Goal: Task Accomplishment & Management: Manage account settings

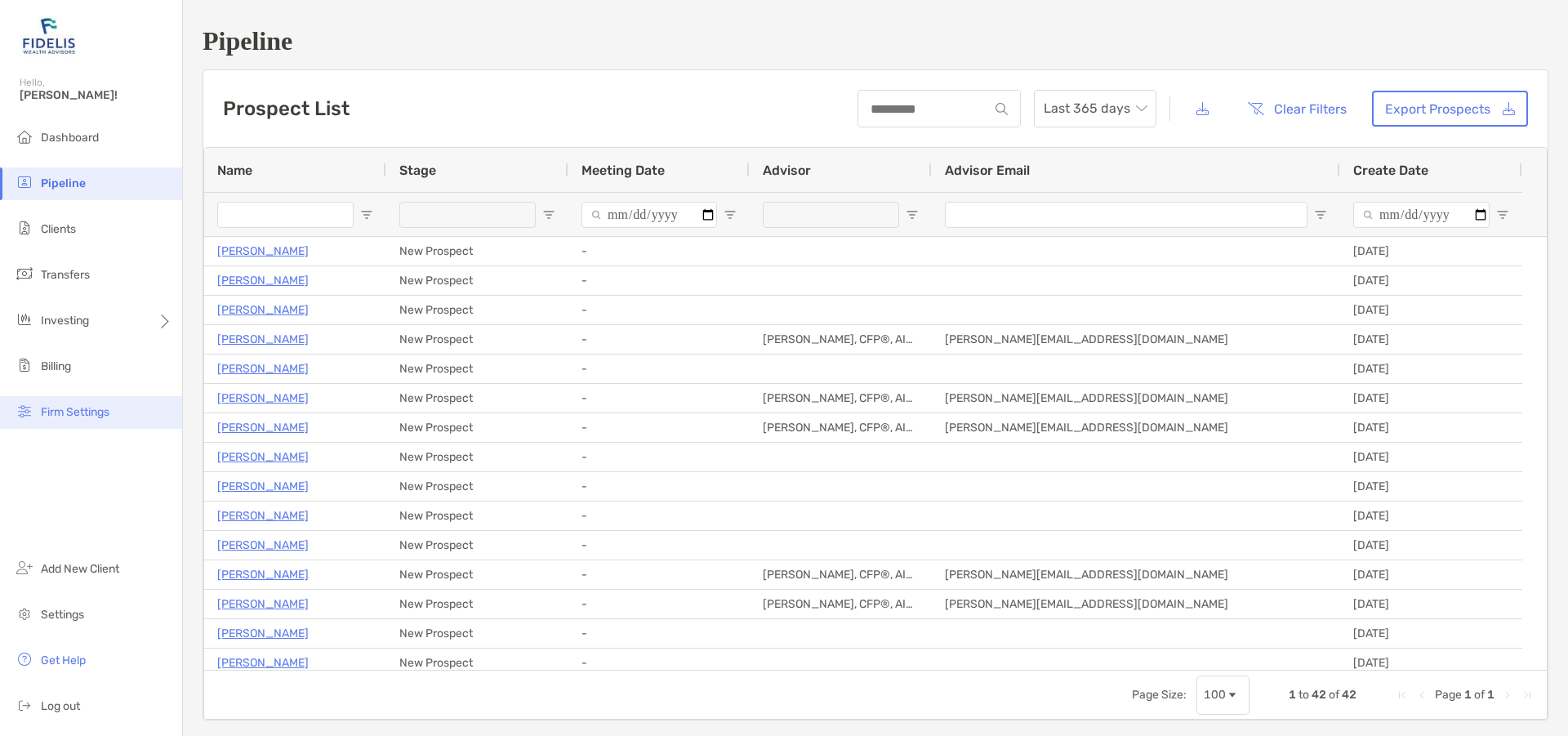
click at [69, 404] on li "Firm Settings" at bounding box center [91, 413] width 182 height 33
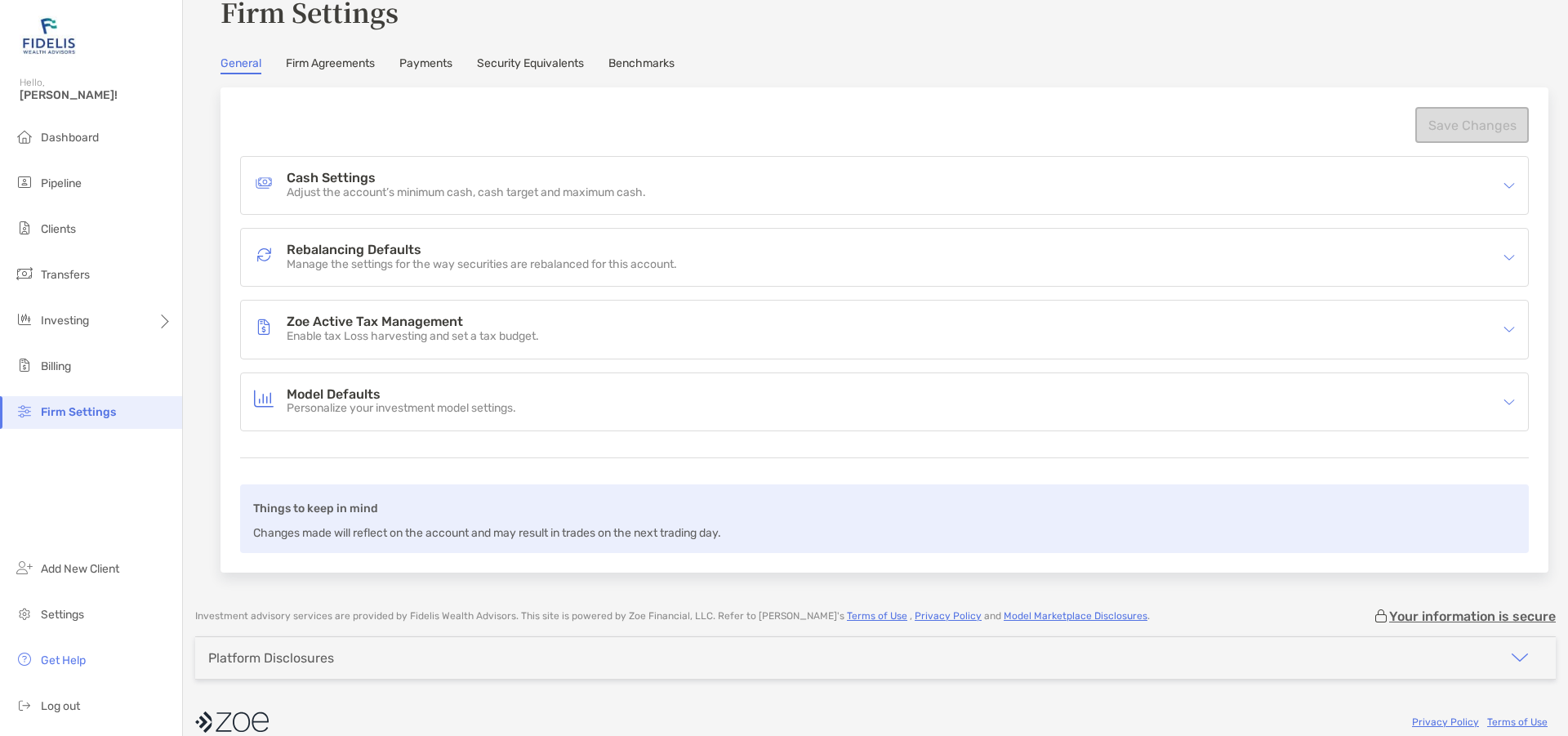
scroll to position [68, 0]
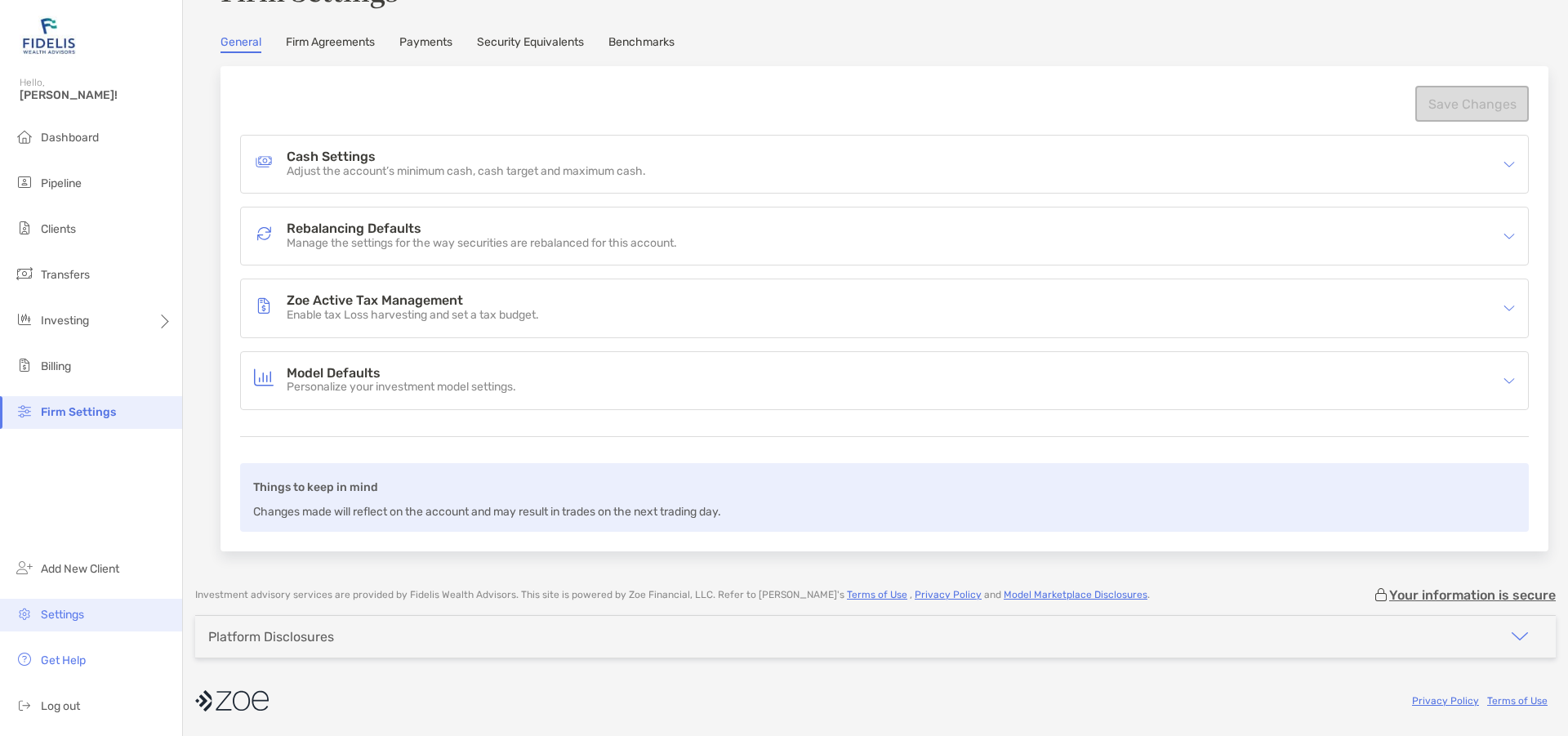
click at [57, 618] on span "Settings" at bounding box center [62, 614] width 43 height 14
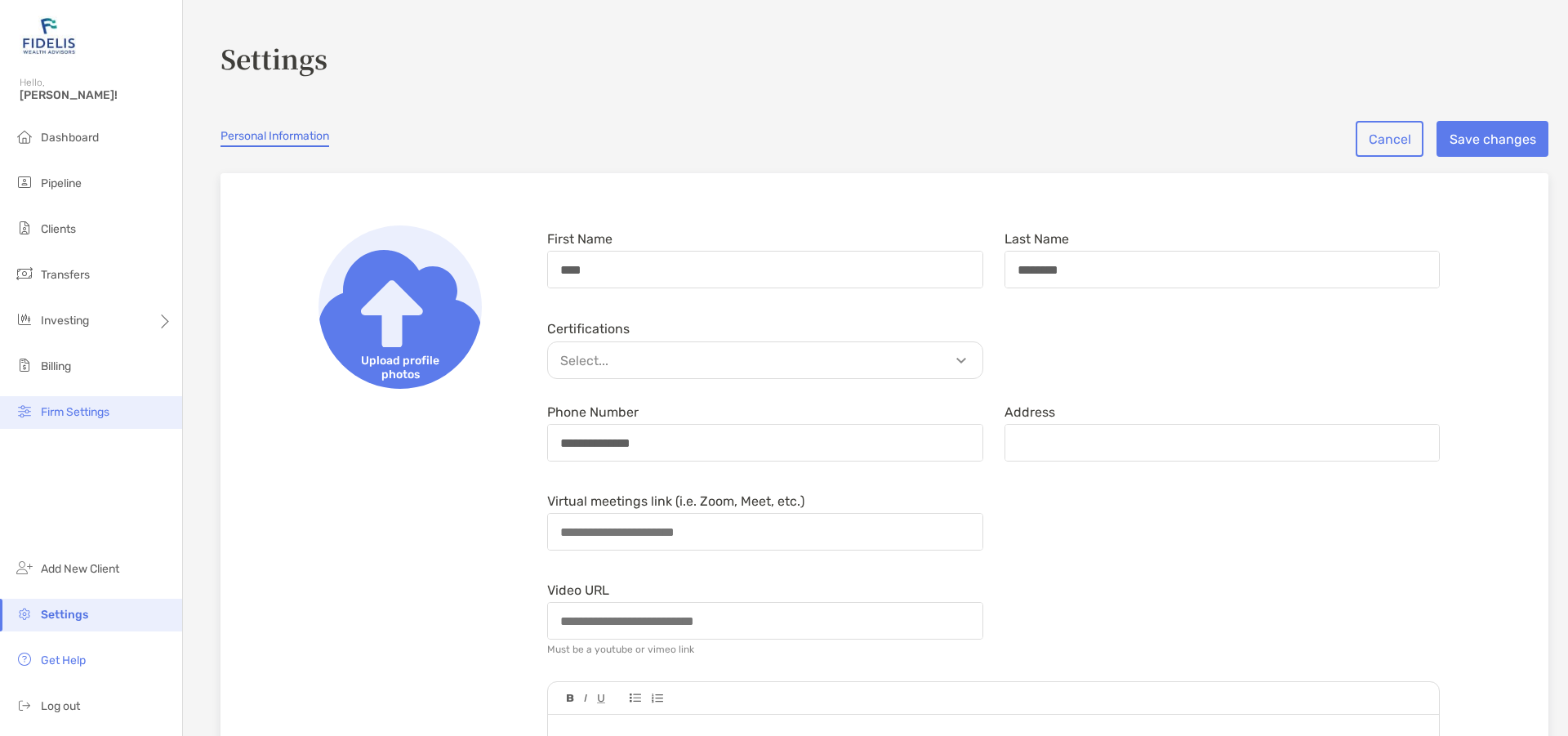
click at [83, 413] on span "Firm Settings" at bounding box center [75, 412] width 69 height 14
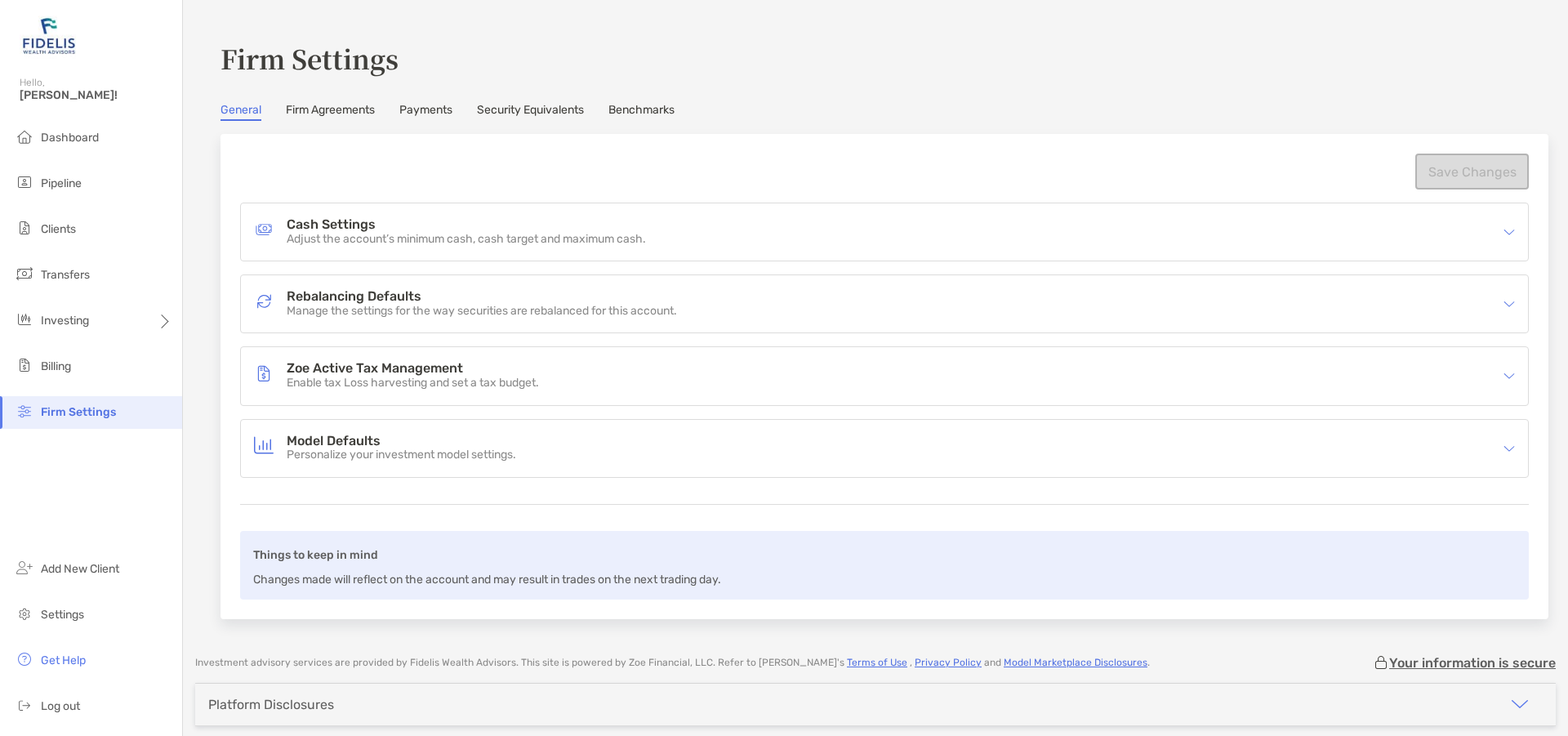
click at [332, 111] on link "Firm Agreements" at bounding box center [330, 112] width 89 height 18
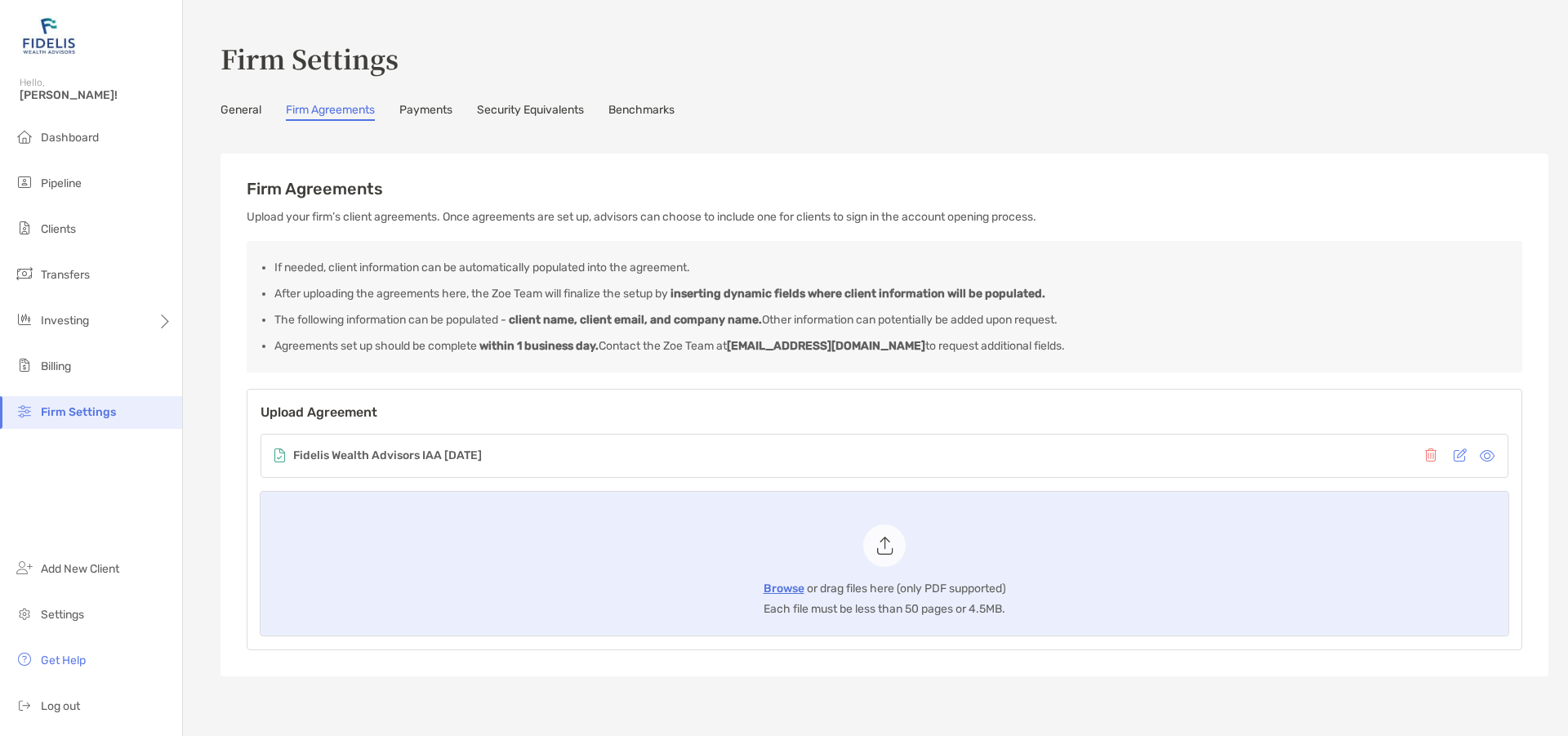
click at [430, 113] on link "Payments" at bounding box center [426, 112] width 53 height 18
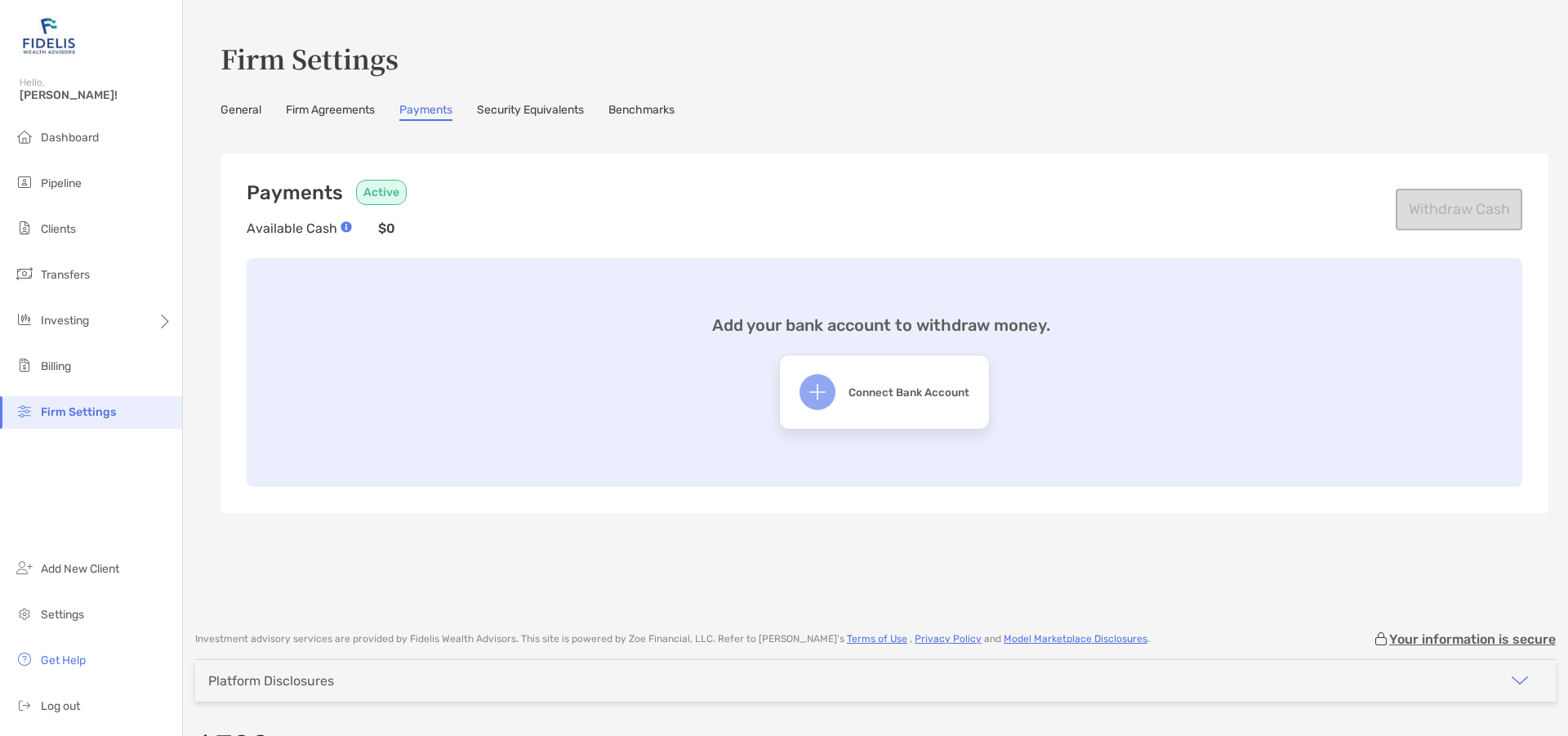
click at [522, 110] on link "Security Equivalents" at bounding box center [530, 112] width 107 height 18
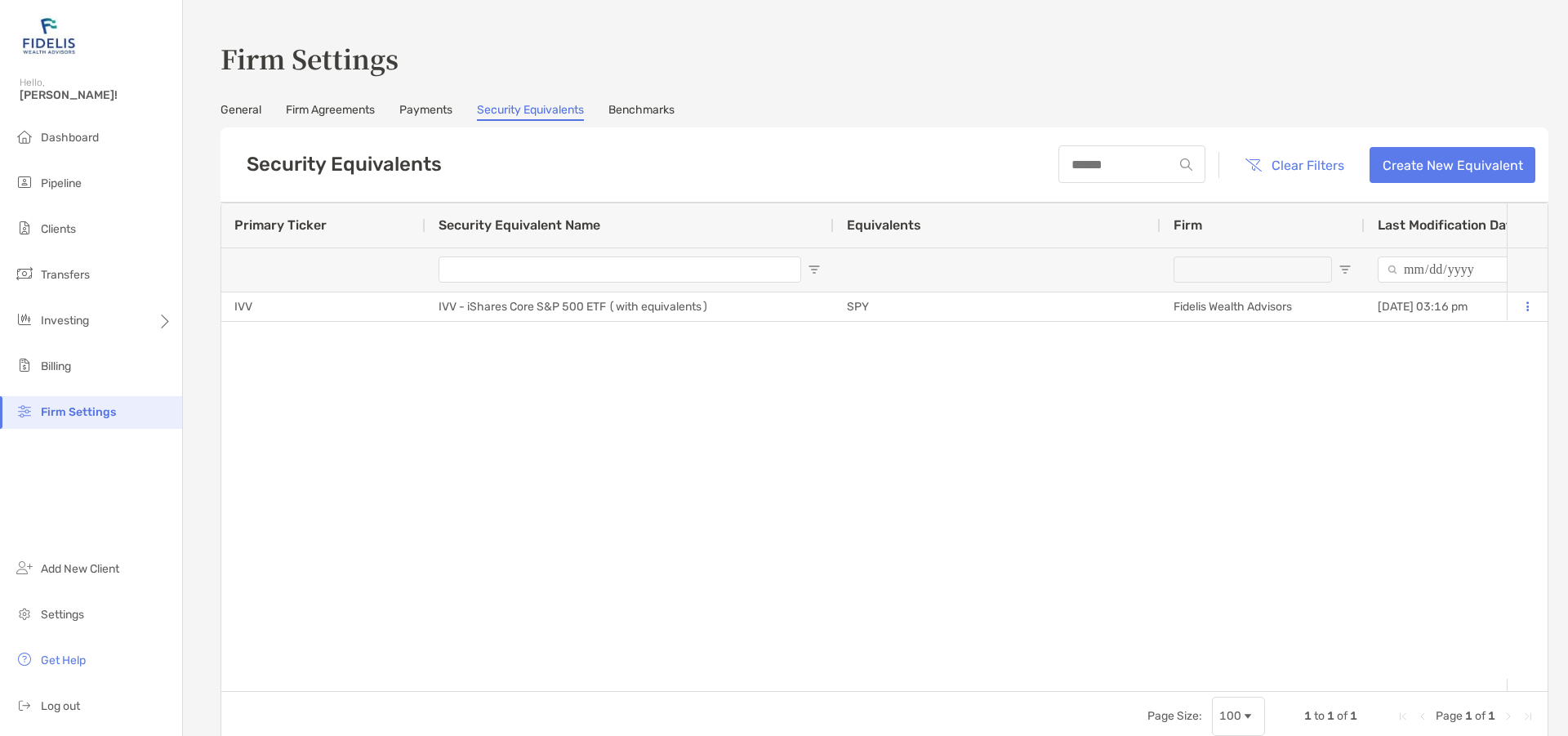
click at [657, 107] on link "Benchmarks" at bounding box center [641, 112] width 66 height 18
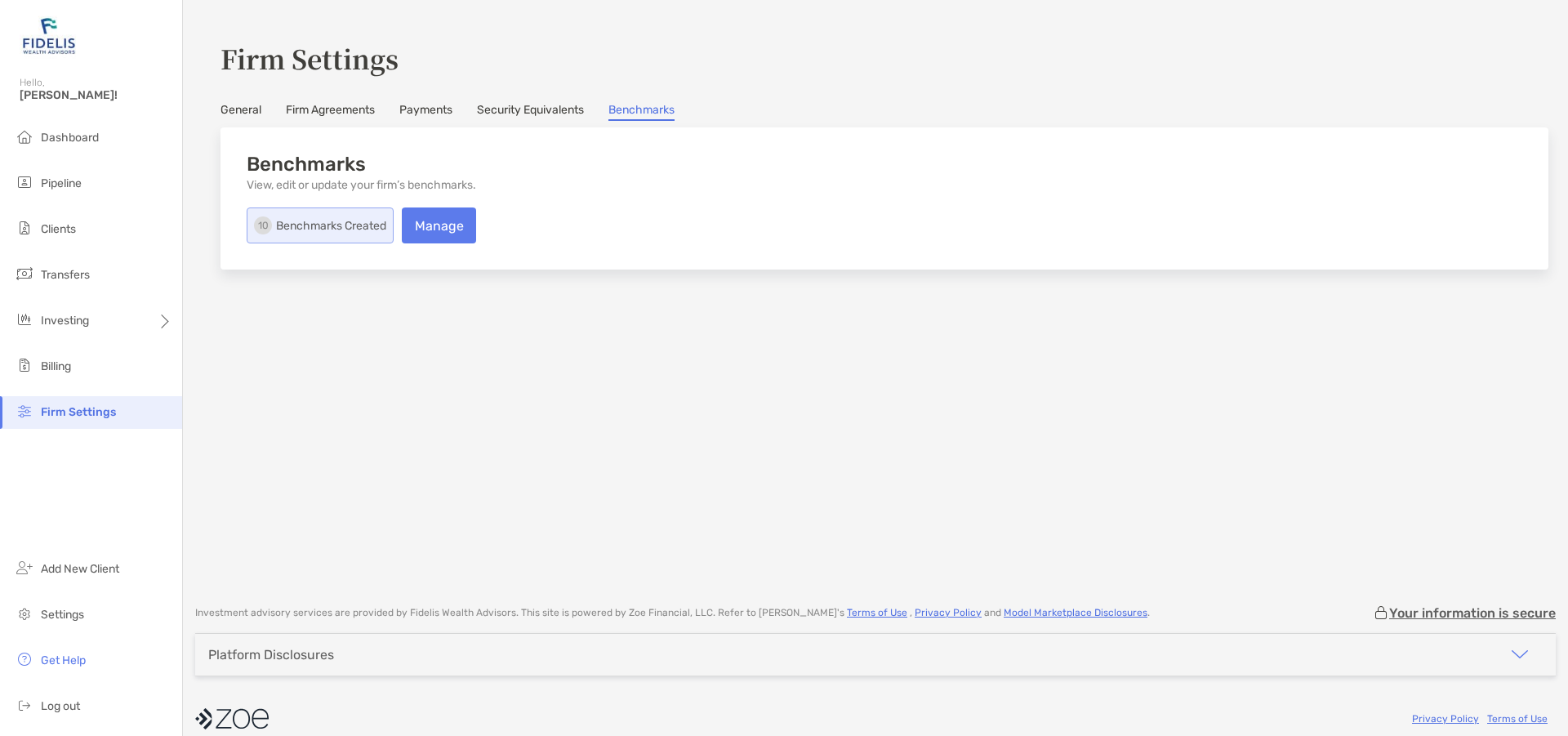
click at [246, 107] on link "General" at bounding box center [241, 112] width 41 height 18
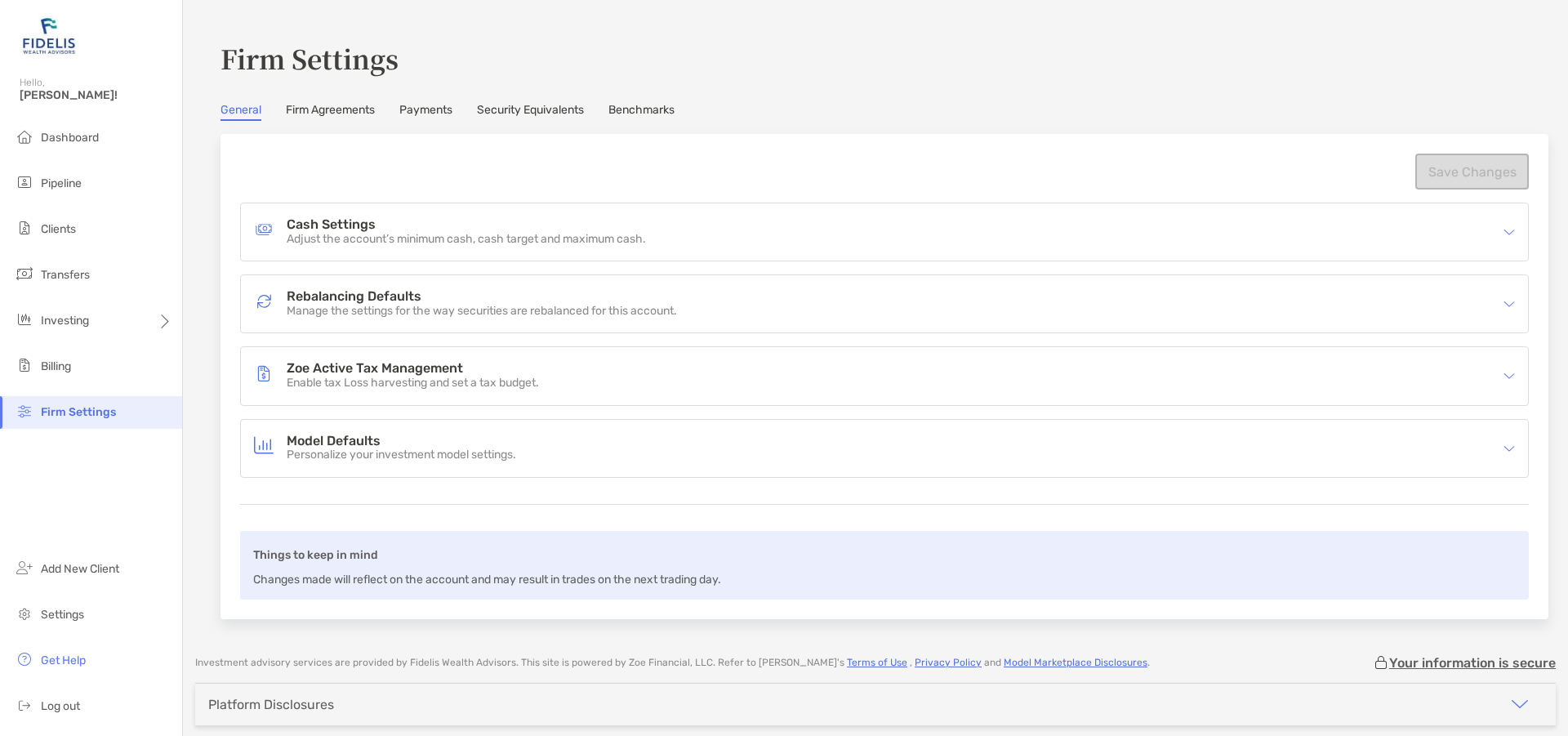
scroll to position [68, 0]
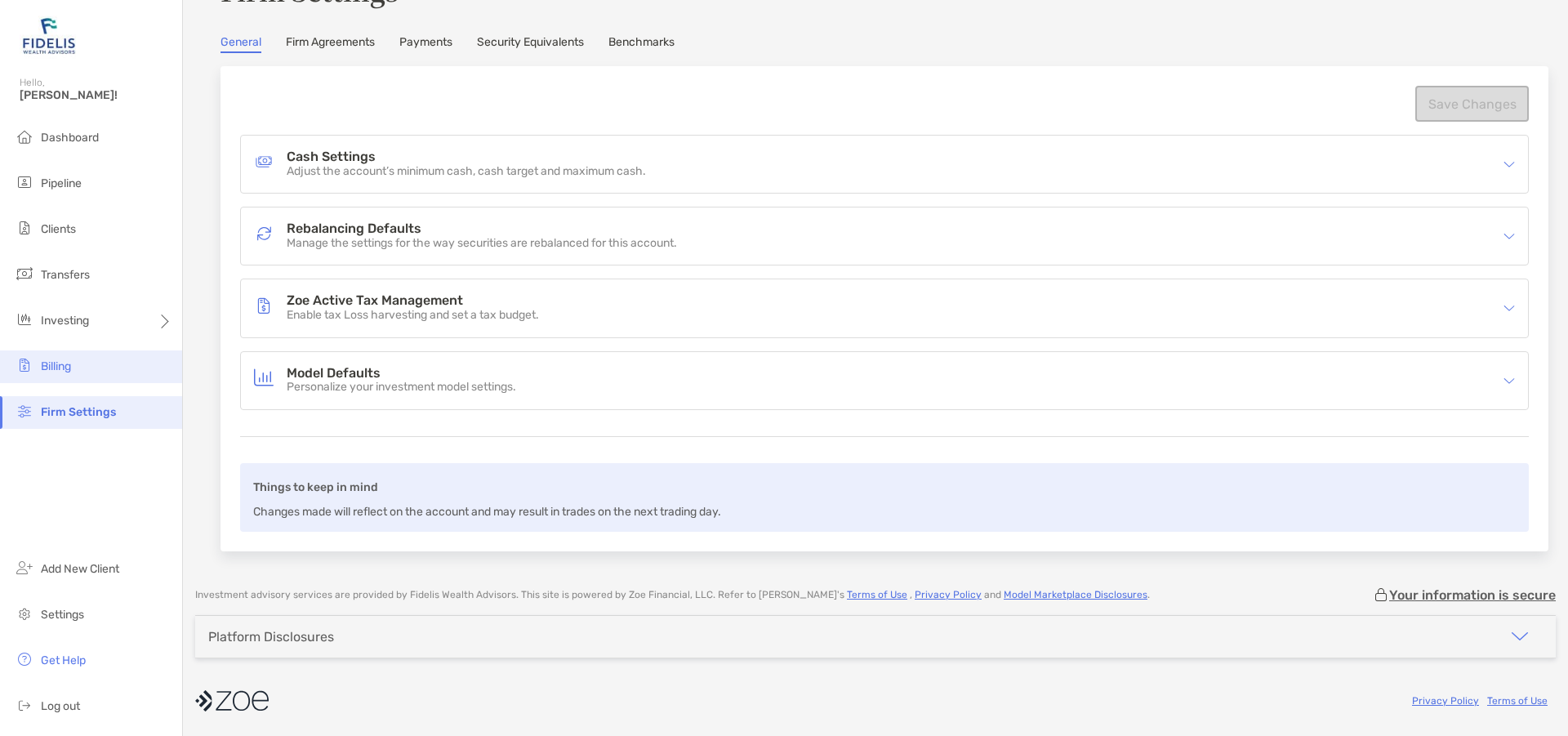
click at [46, 361] on span "Billing" at bounding box center [56, 366] width 30 height 14
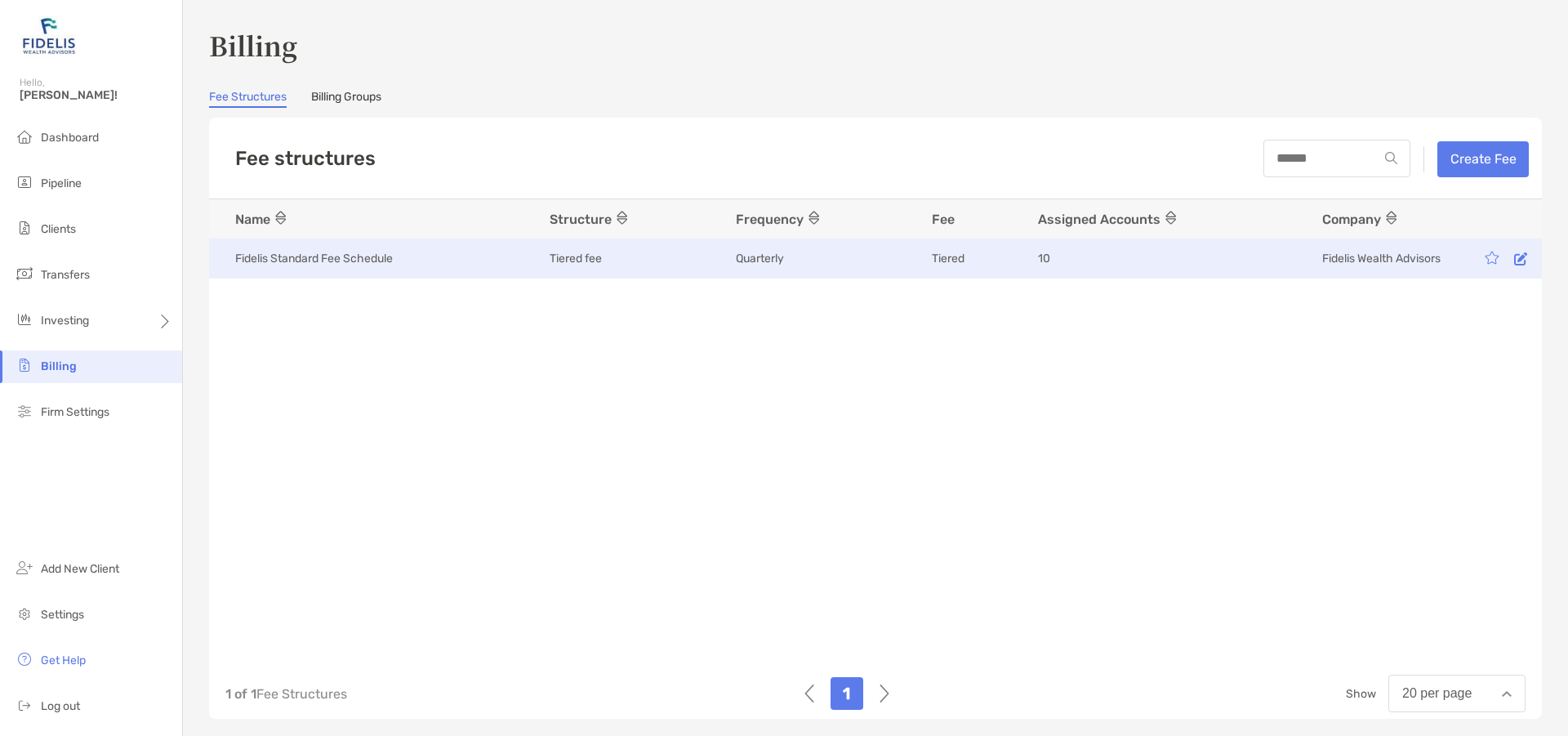
click at [1514, 255] on icon at bounding box center [1521, 258] width 13 height 14
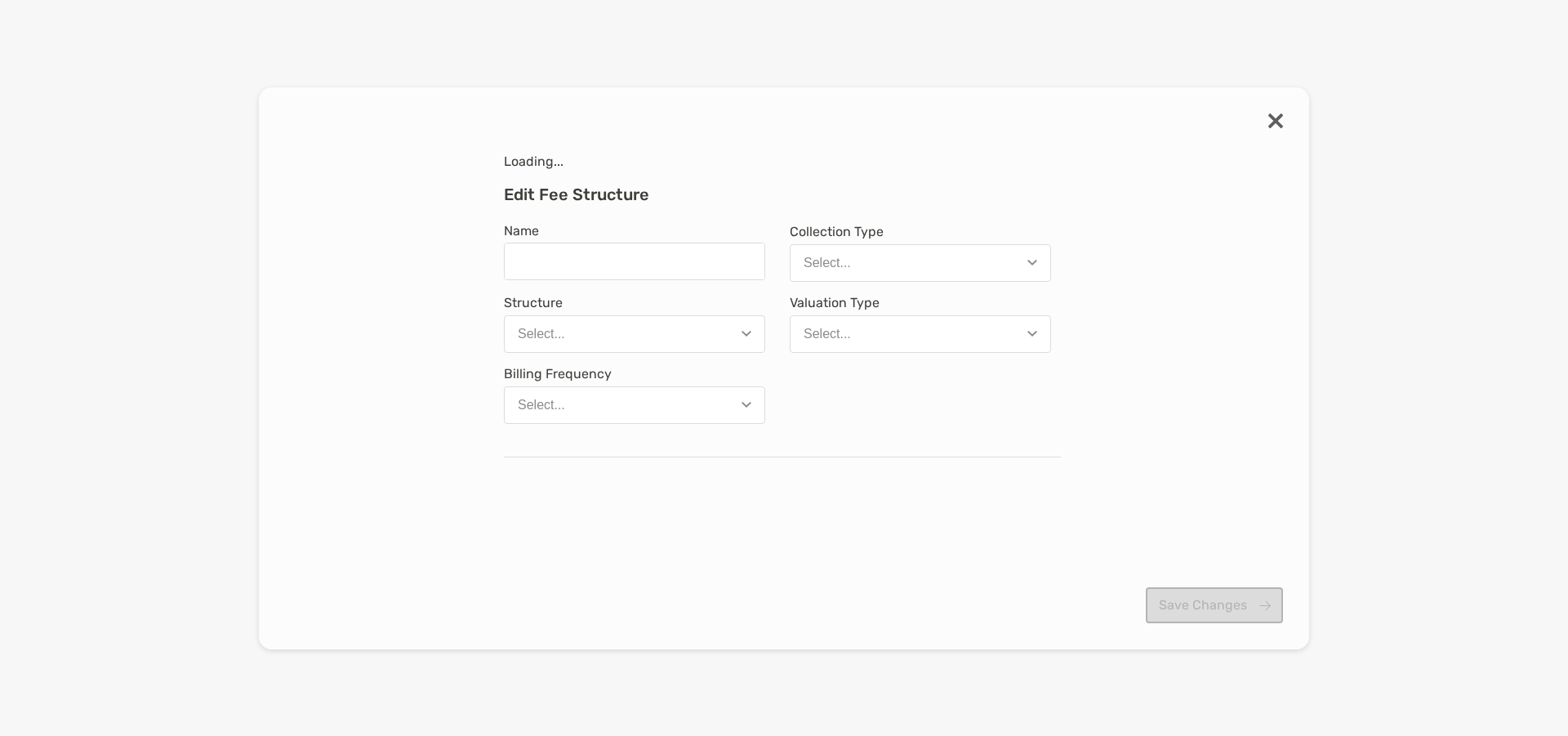
type input "**********"
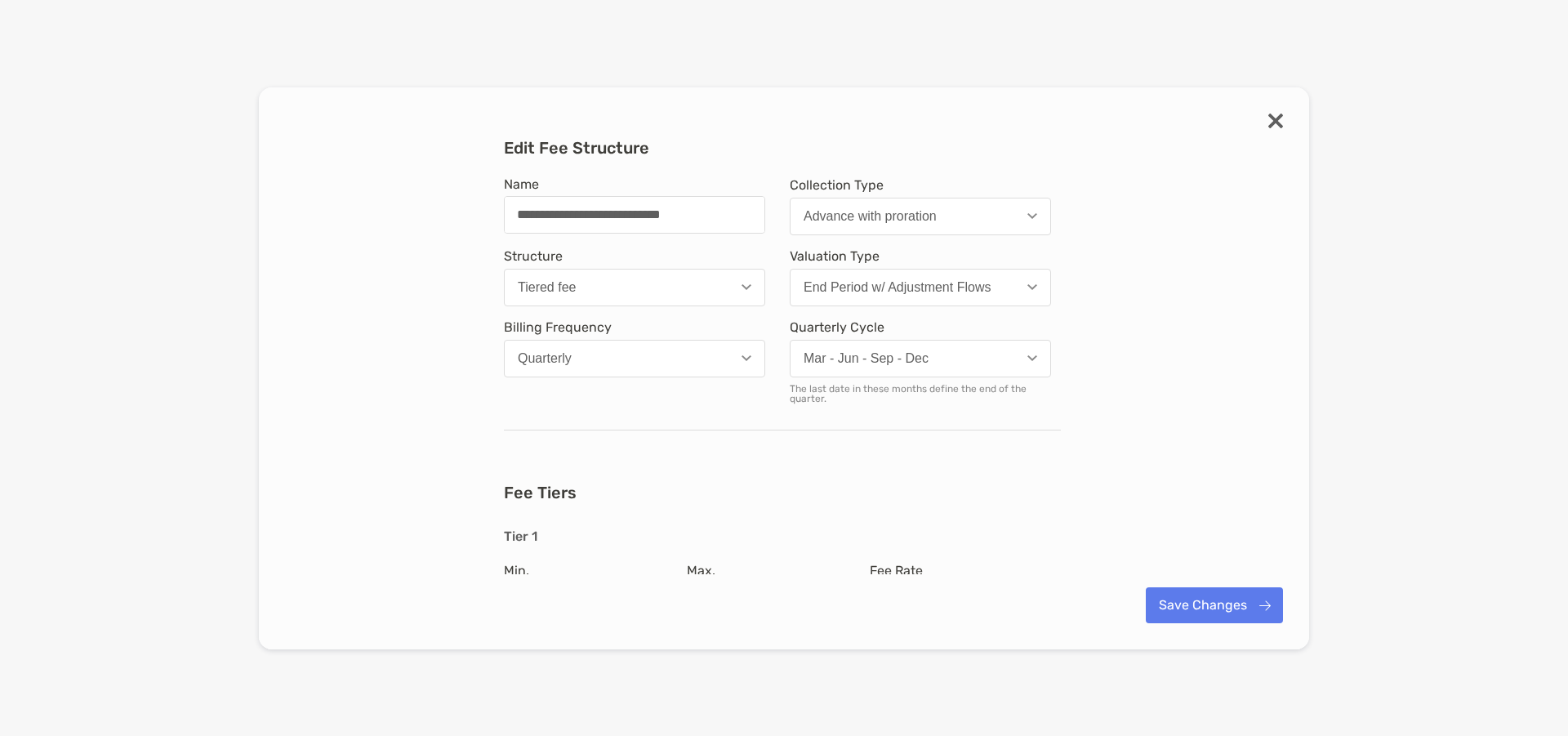
click at [1023, 282] on button "End Period w/ Adjustment Flows" at bounding box center [920, 287] width 261 height 38
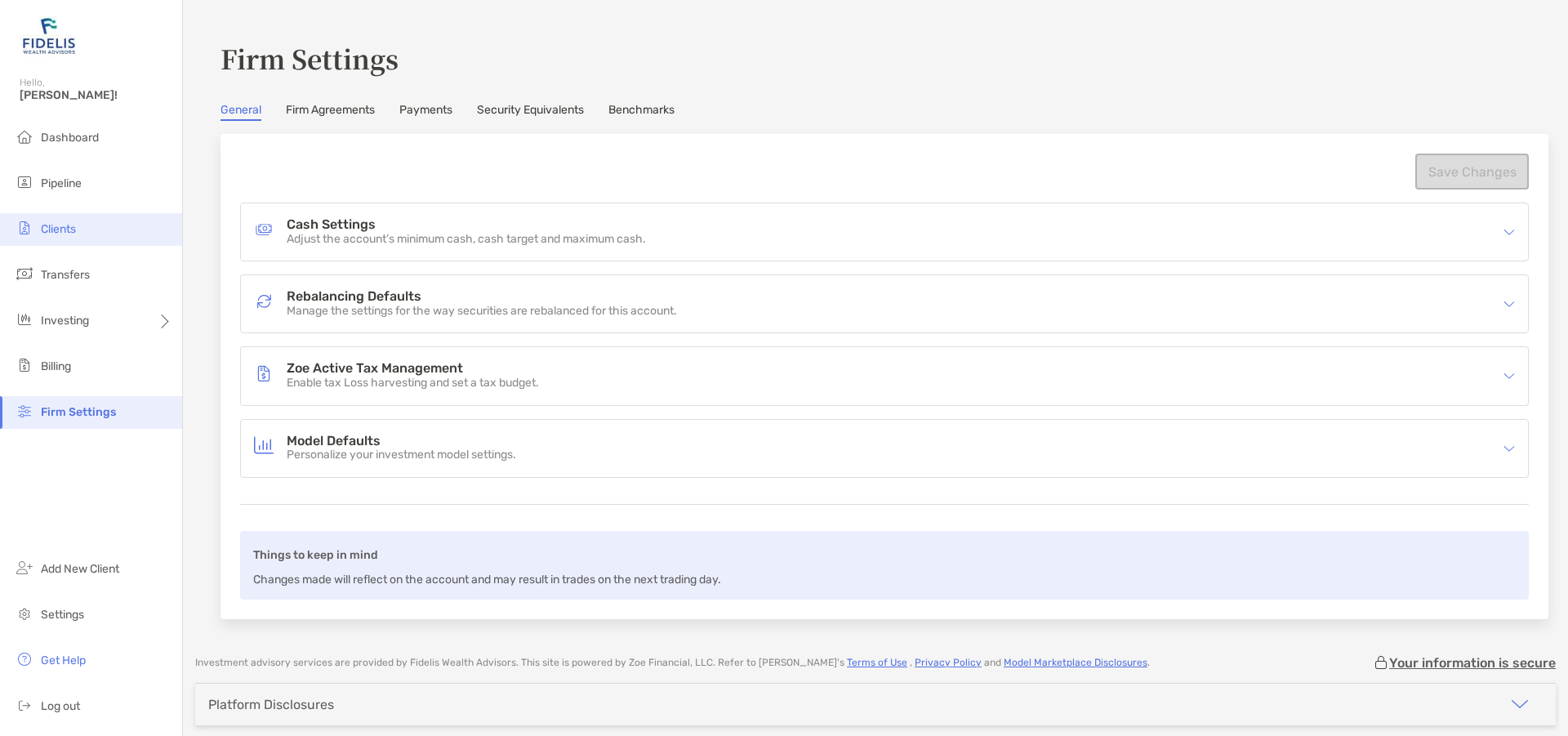
click at [79, 227] on li "Clients" at bounding box center [91, 229] width 182 height 33
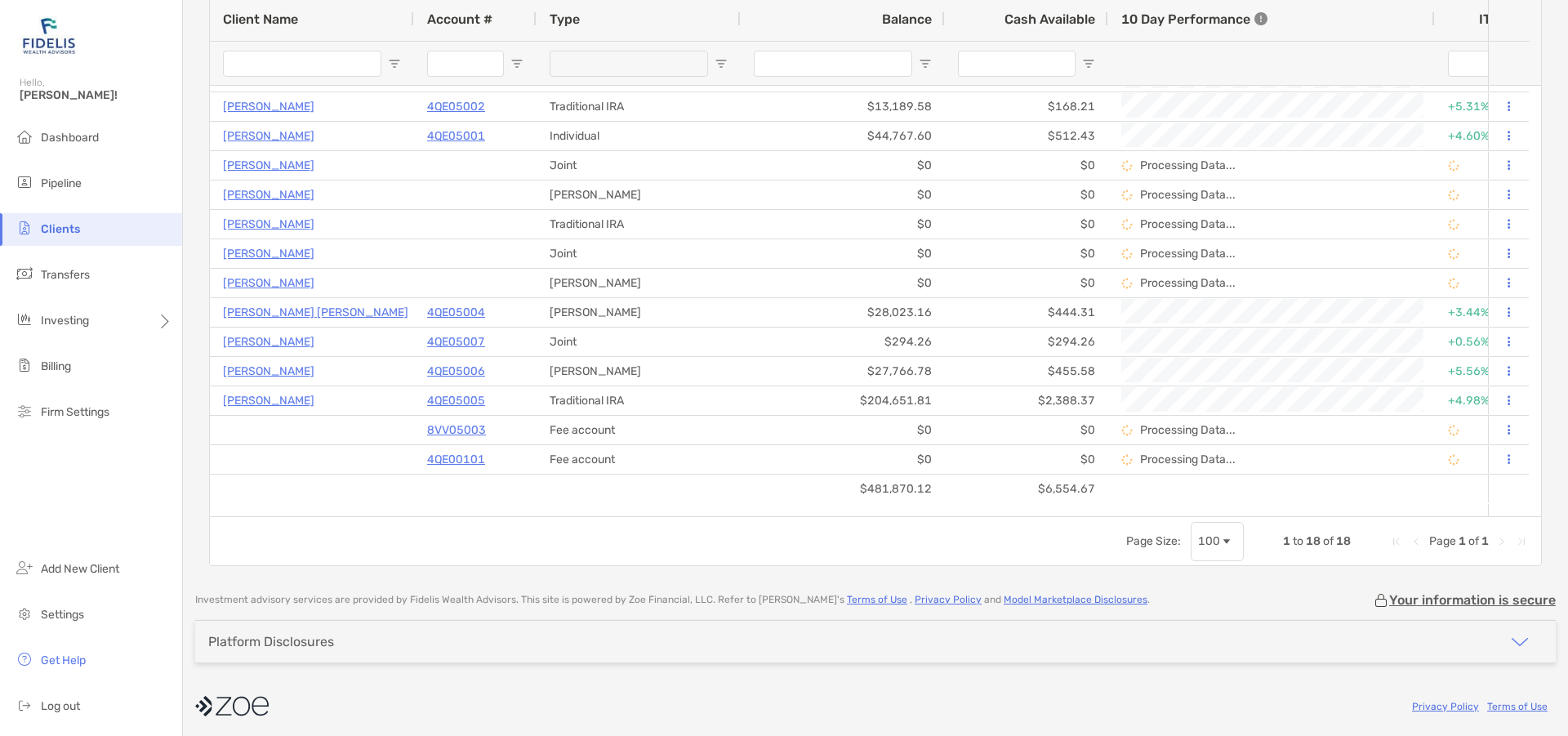
scroll to position [190, 0]
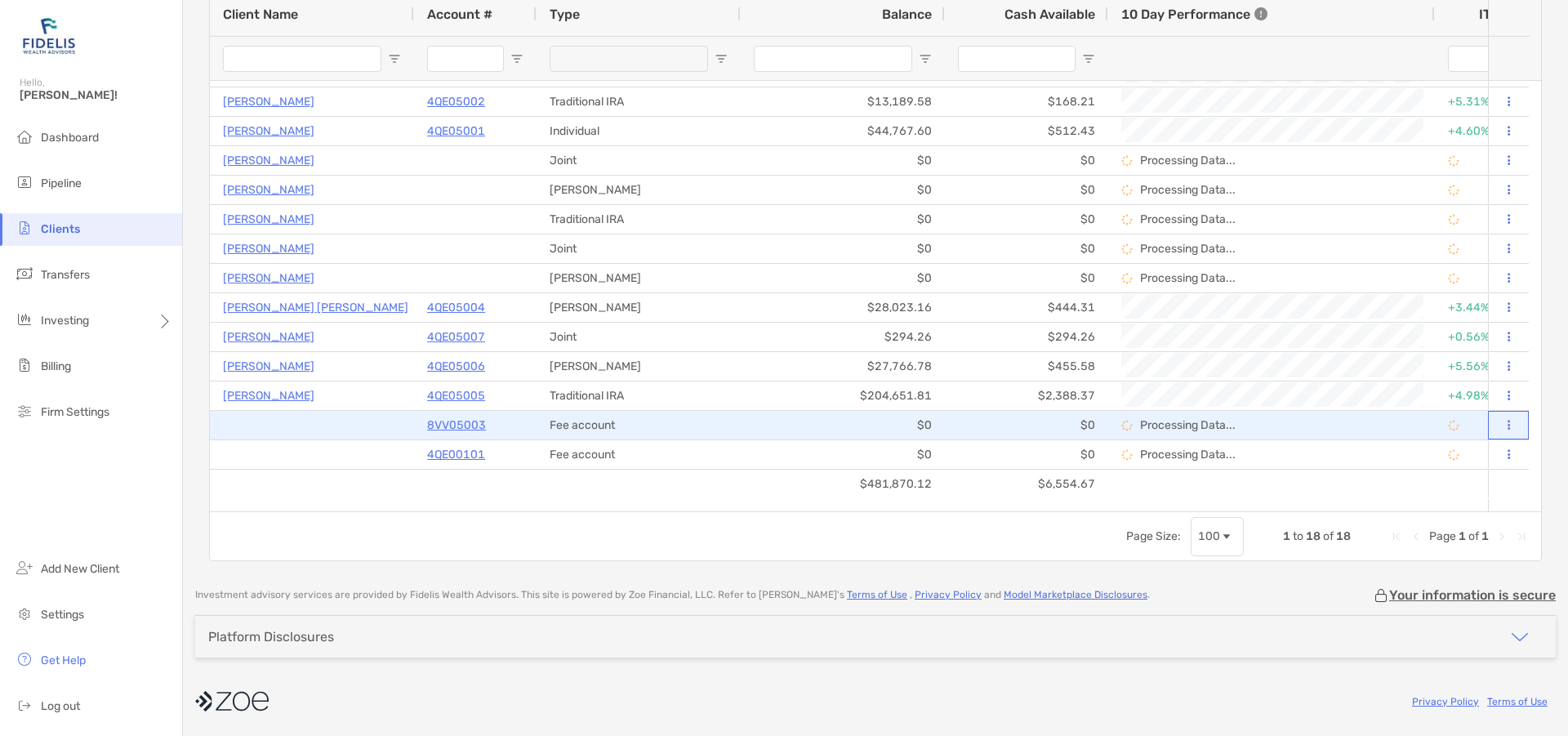
click at [1501, 420] on button at bounding box center [1508, 426] width 15 height 16
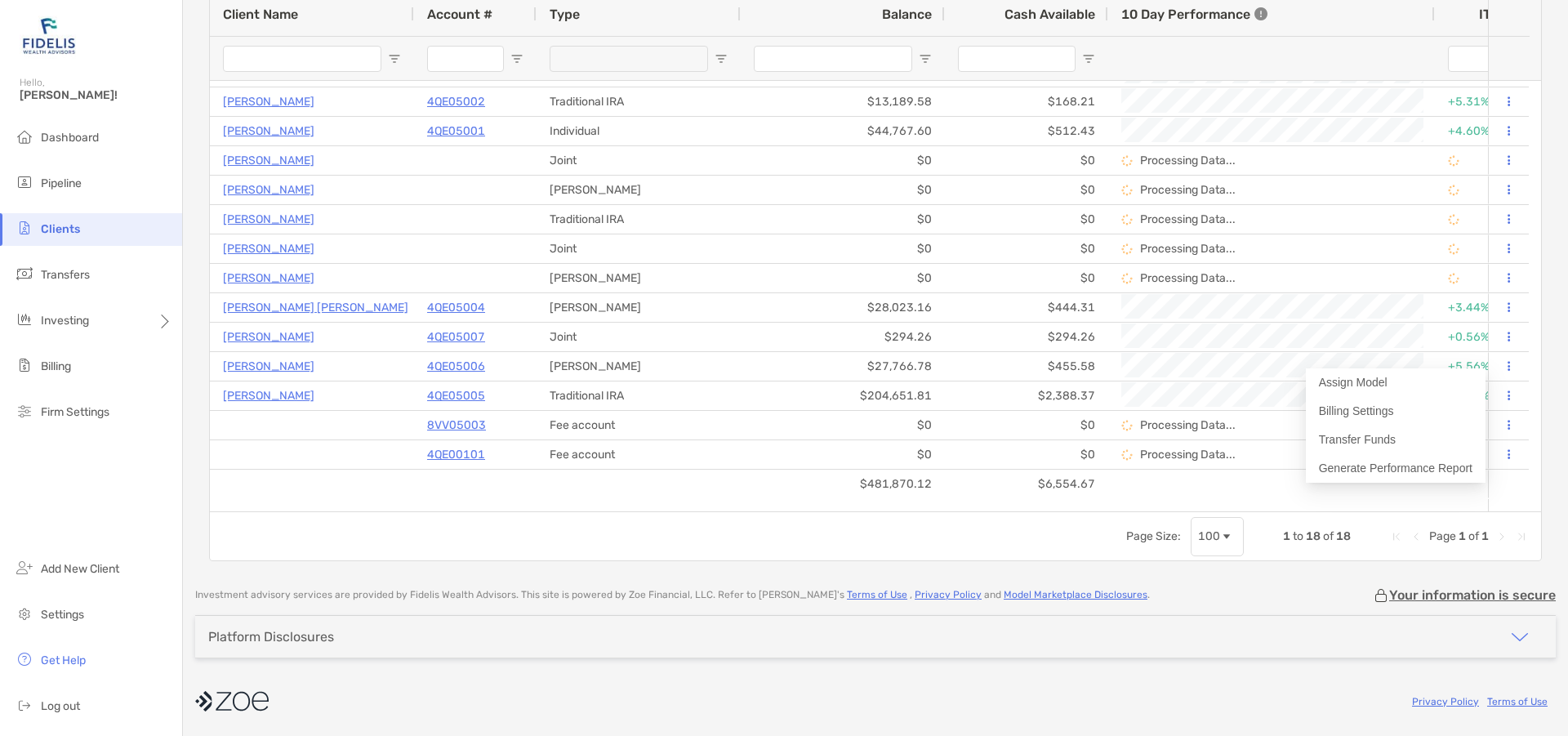
click at [952, 534] on div "Page Size: 100 1 to 18 of 18 Page 1 of 1" at bounding box center [875, 535] width 1331 height 49
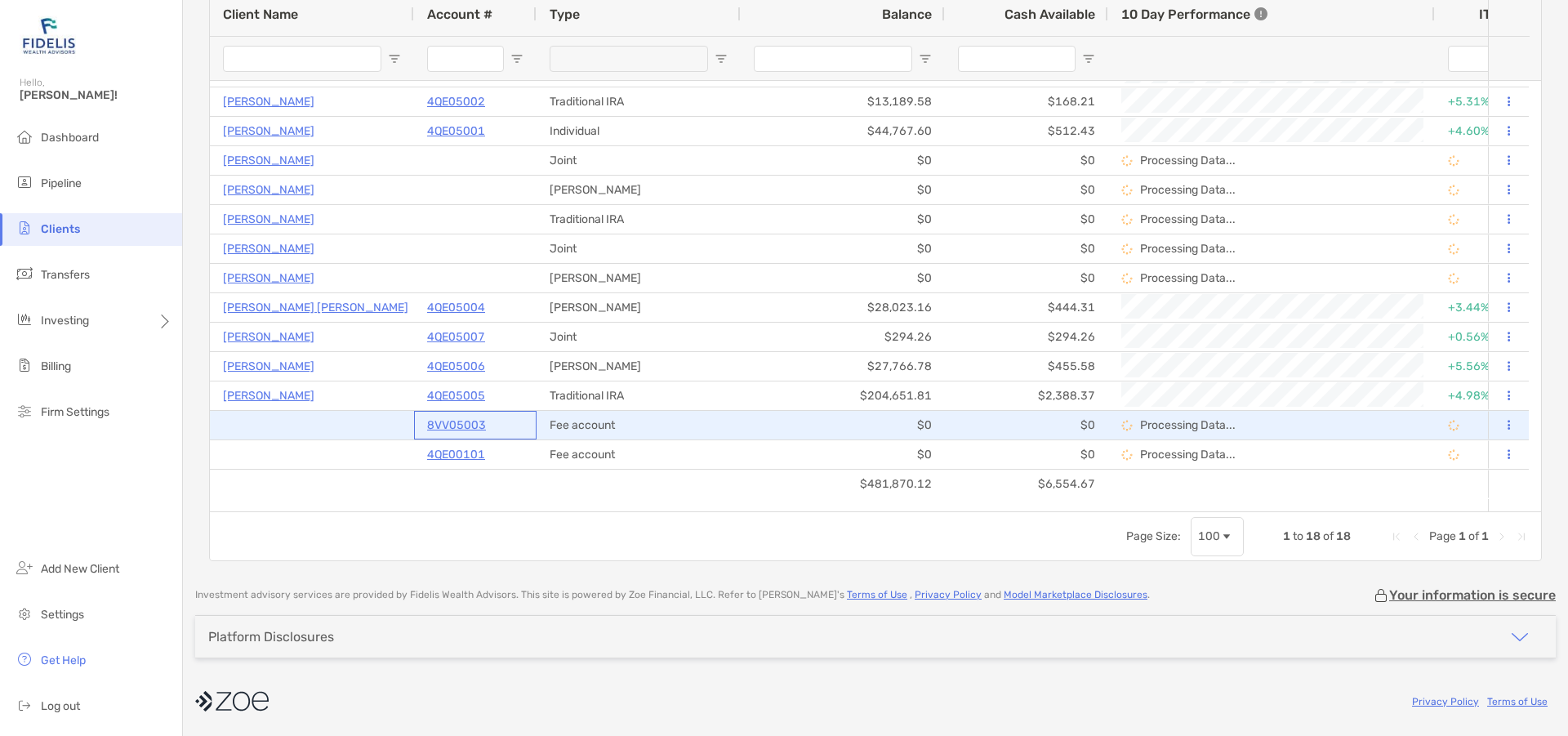
click at [451, 421] on p "8VV05003" at bounding box center [457, 425] width 59 height 20
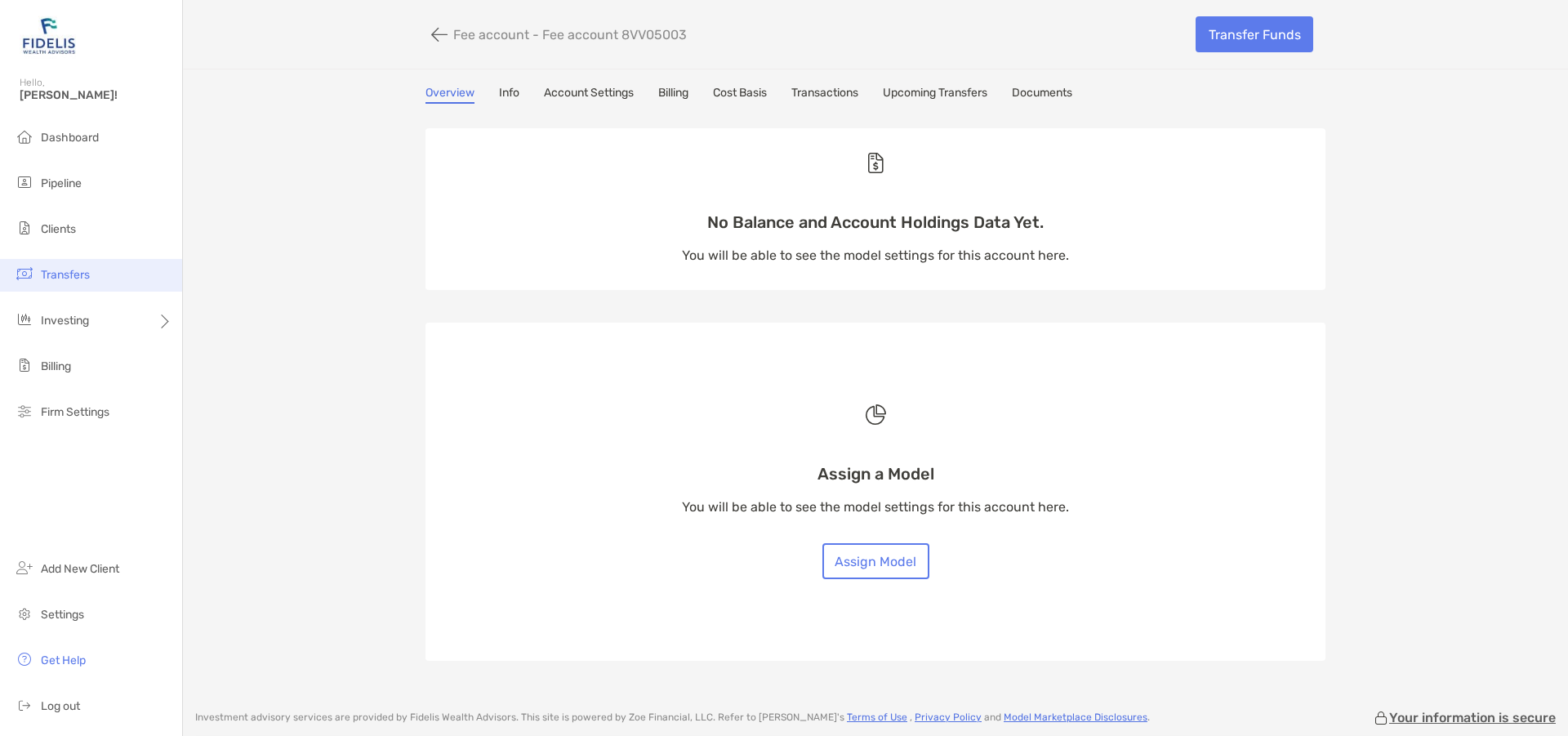
click at [57, 273] on span "Transfers" at bounding box center [66, 274] width 49 height 14
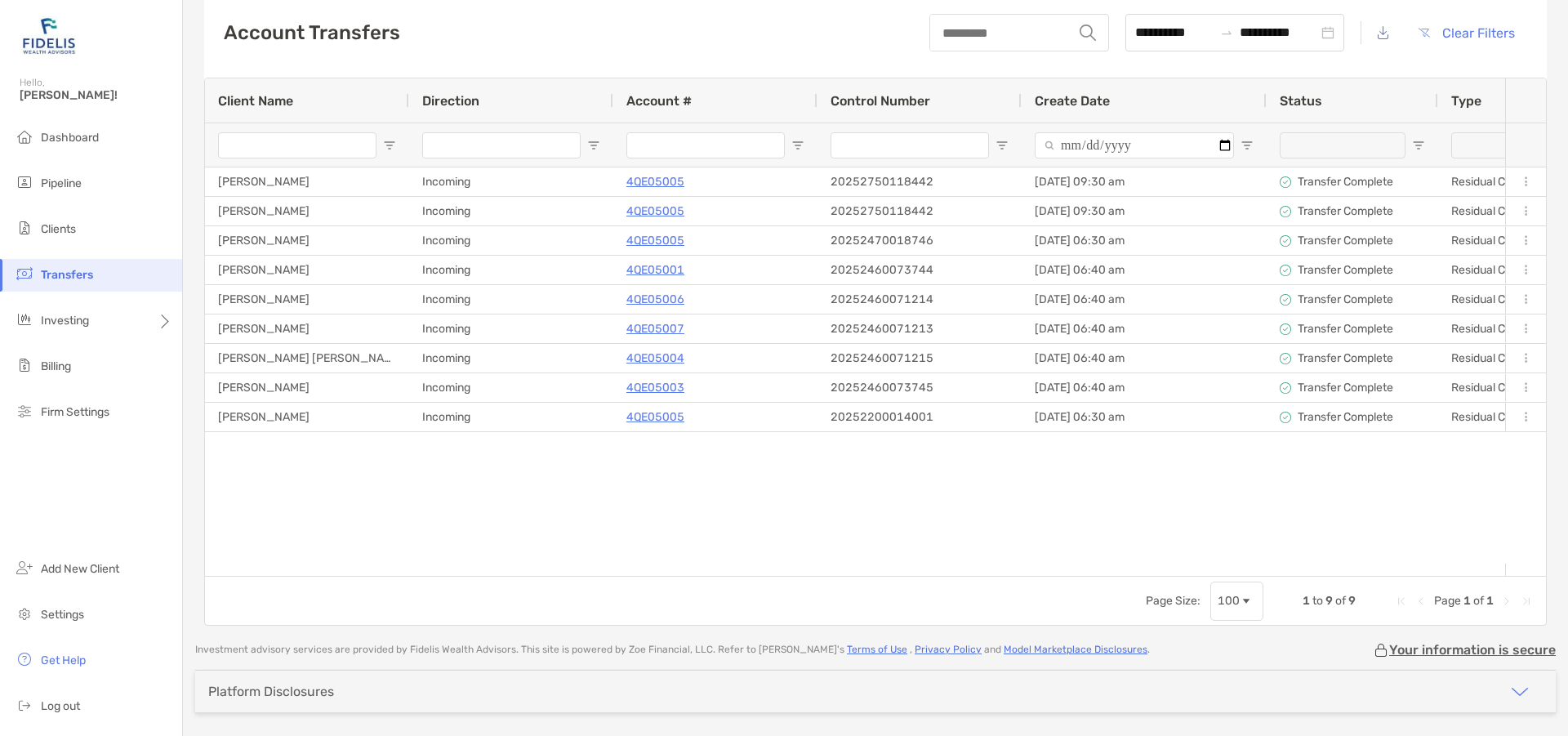
scroll to position [103, 0]
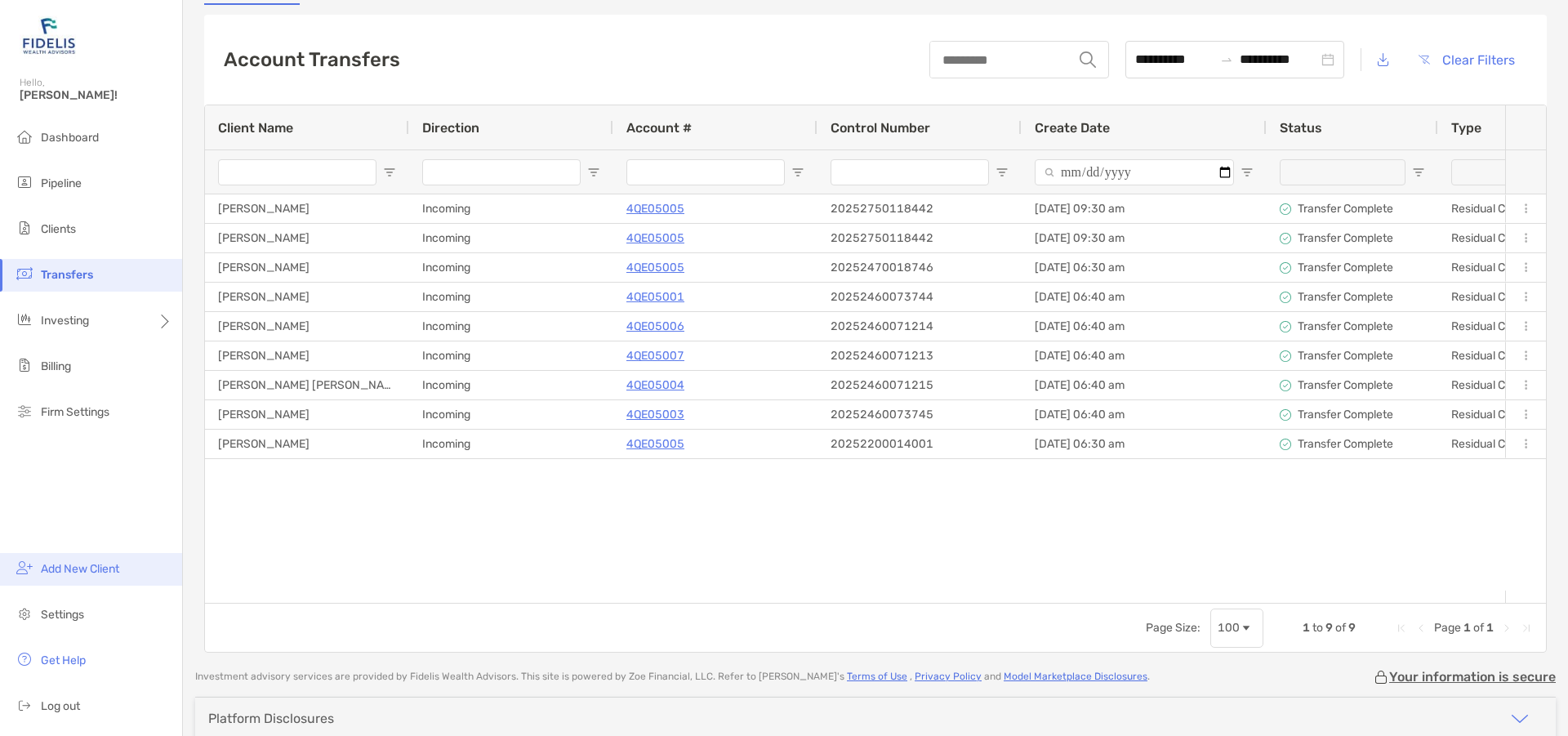
click at [87, 569] on span "Add New Client" at bounding box center [80, 568] width 79 height 14
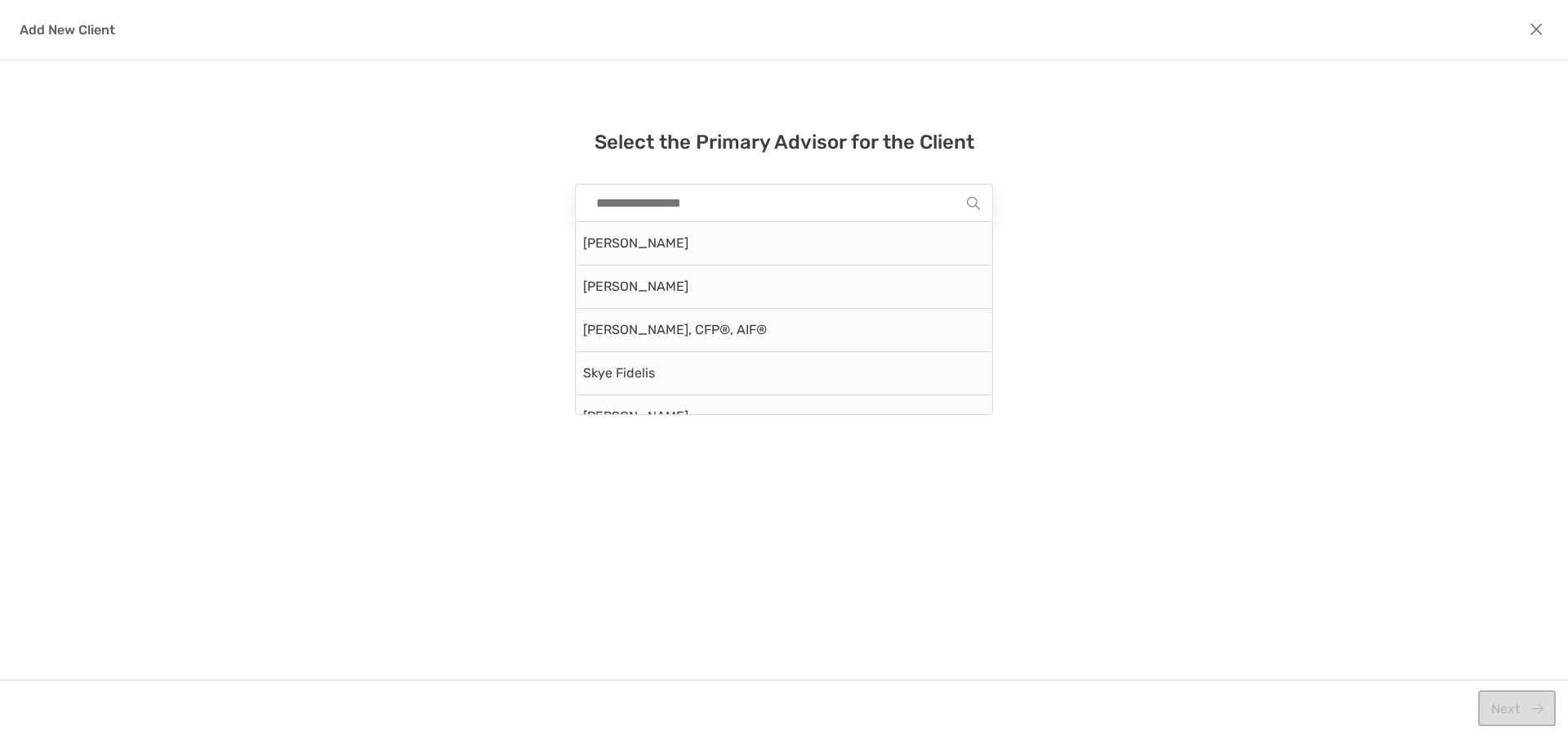
click at [740, 212] on input "modal" at bounding box center [777, 202] width 379 height 37
click at [676, 322] on div "[PERSON_NAME], CFP®, AIF®" at bounding box center [784, 330] width 417 height 43
type input "**********"
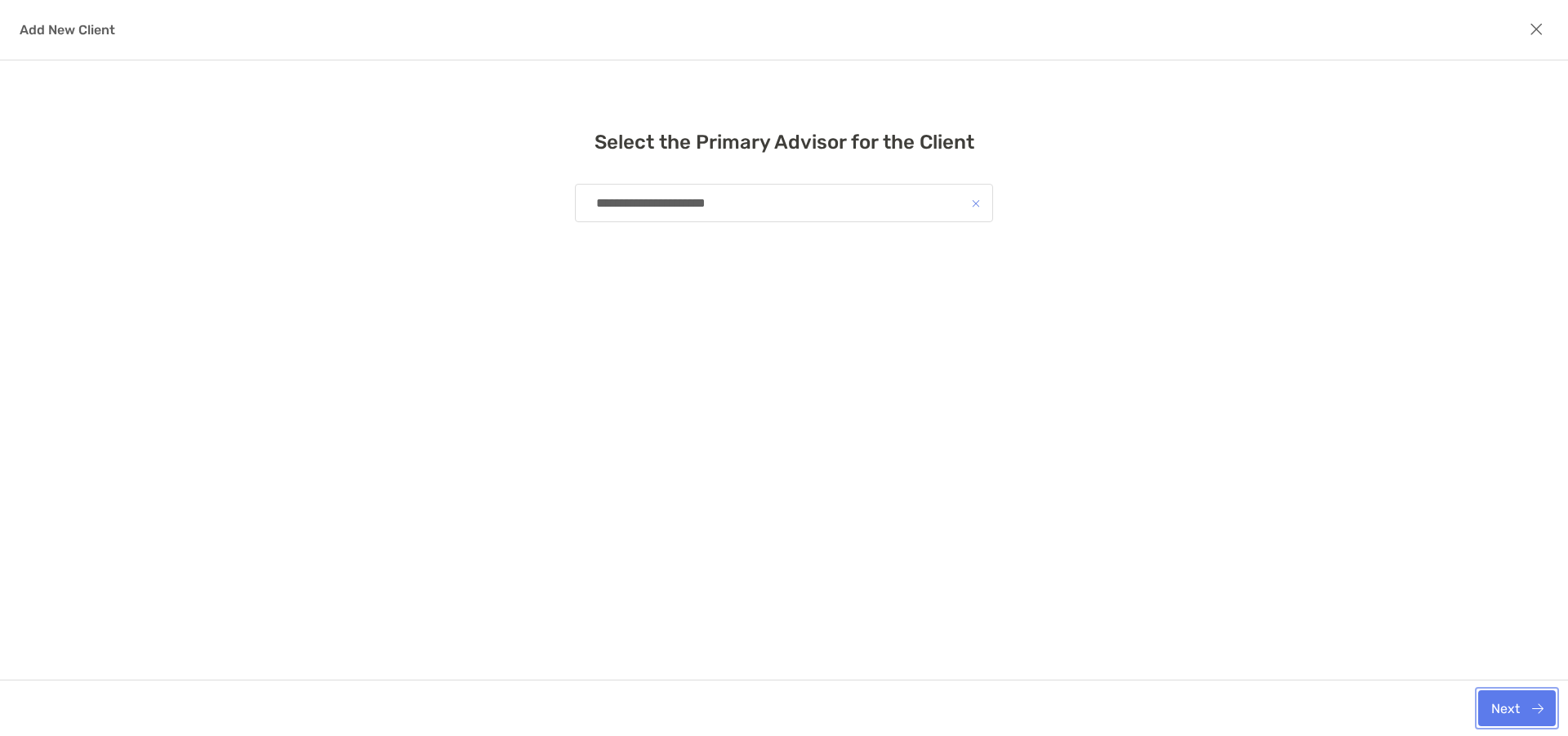
click at [1512, 706] on button "Next" at bounding box center [1516, 708] width 78 height 36
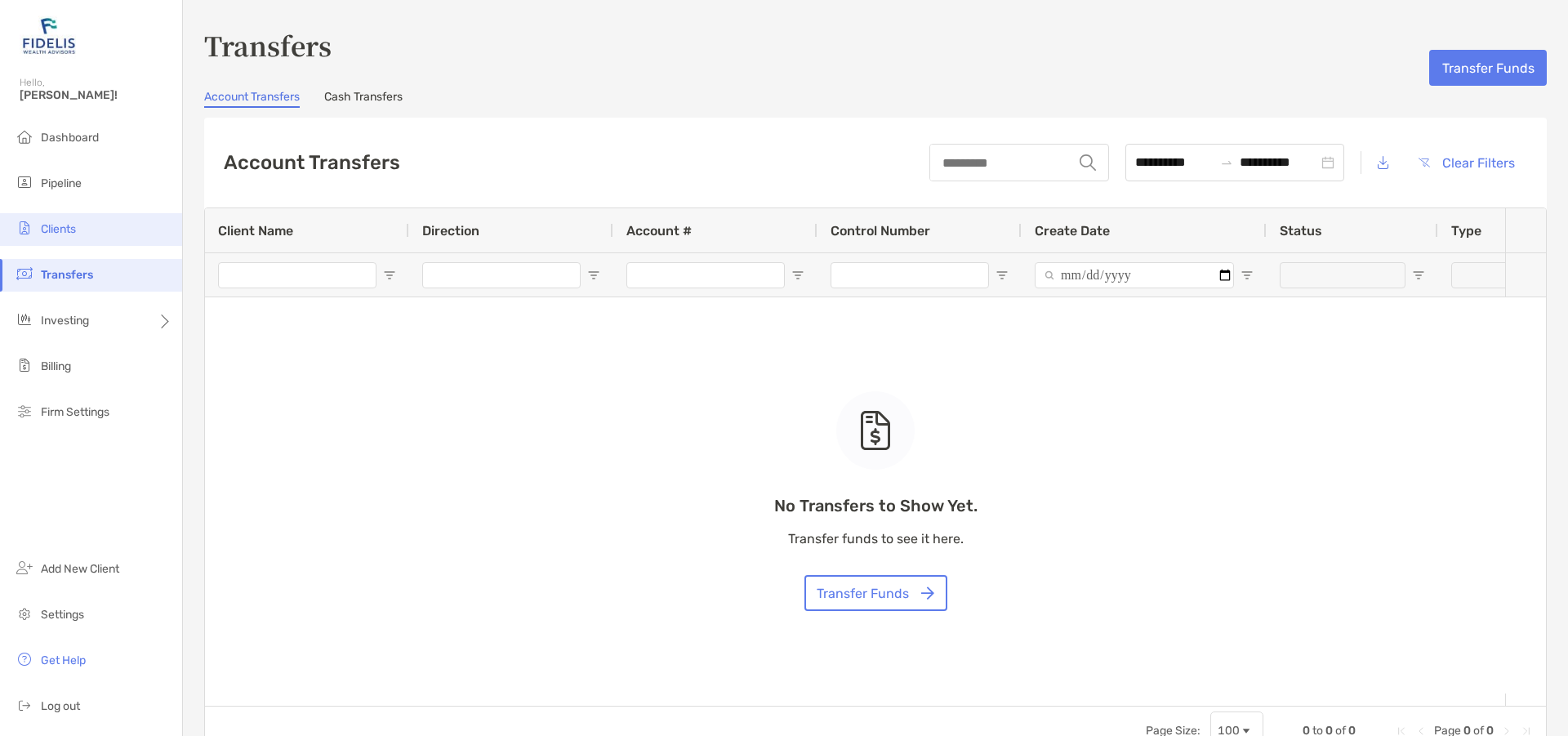
click at [49, 223] on span "Clients" at bounding box center [58, 228] width 35 height 14
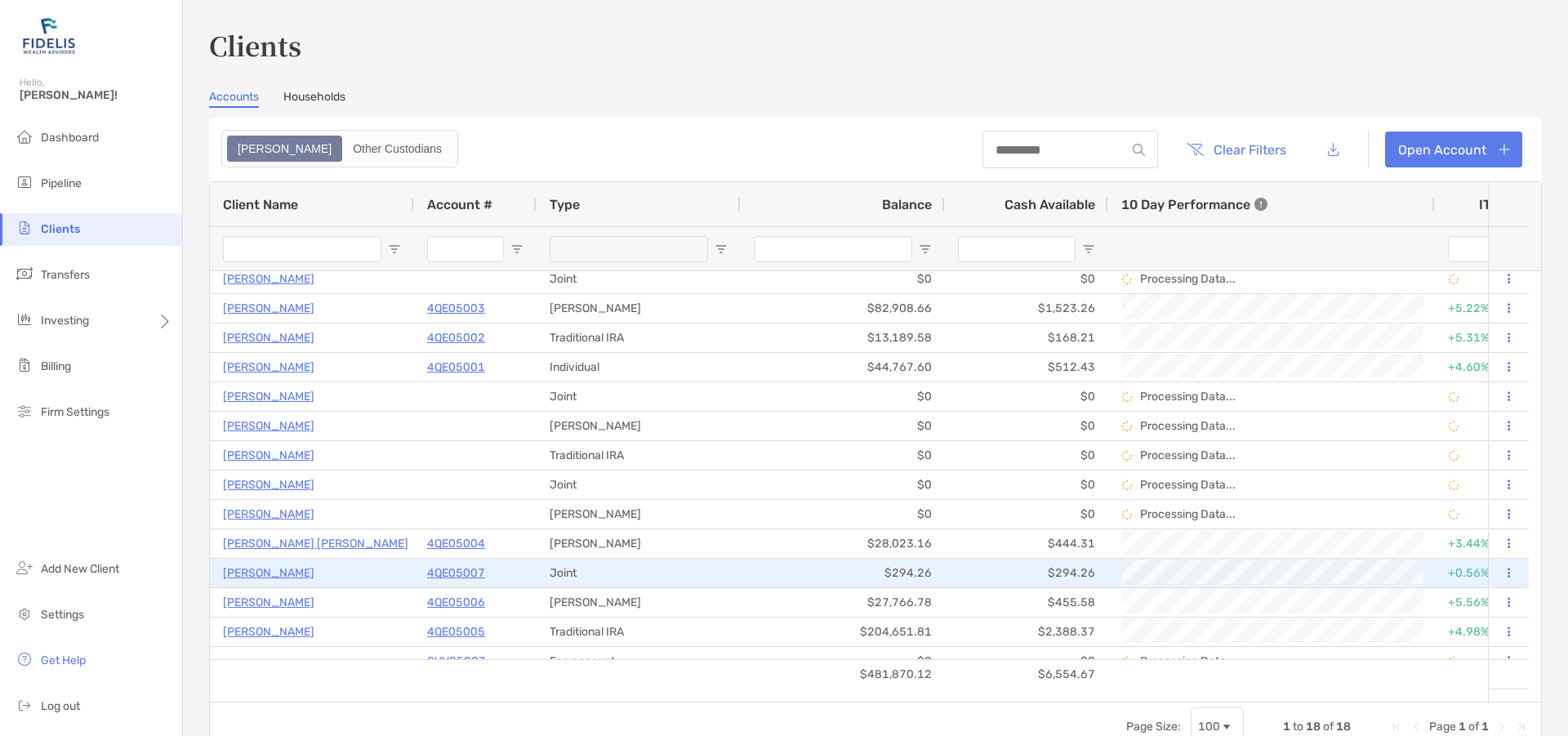
scroll to position [111, 0]
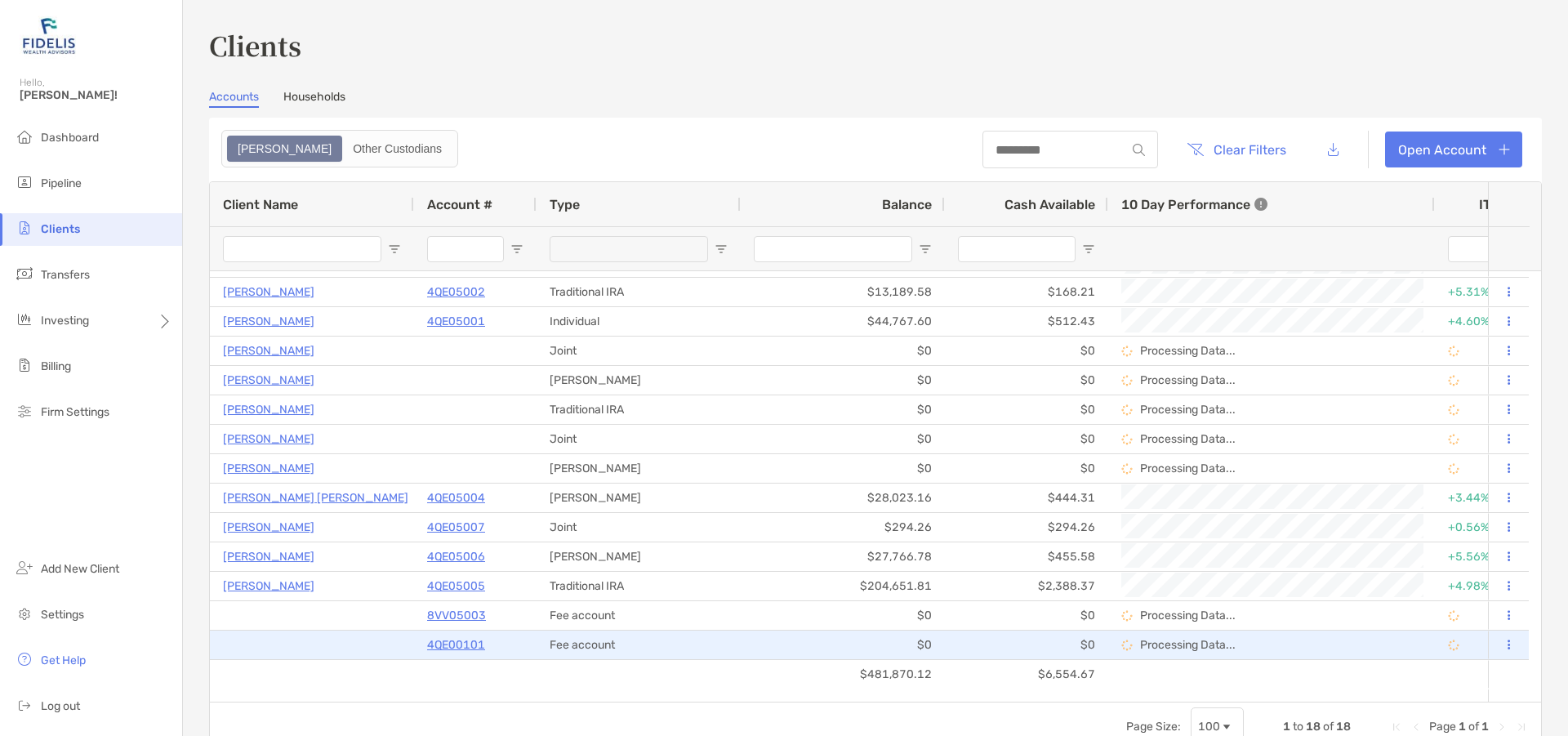
click at [450, 639] on p "4QE00101" at bounding box center [456, 644] width 58 height 20
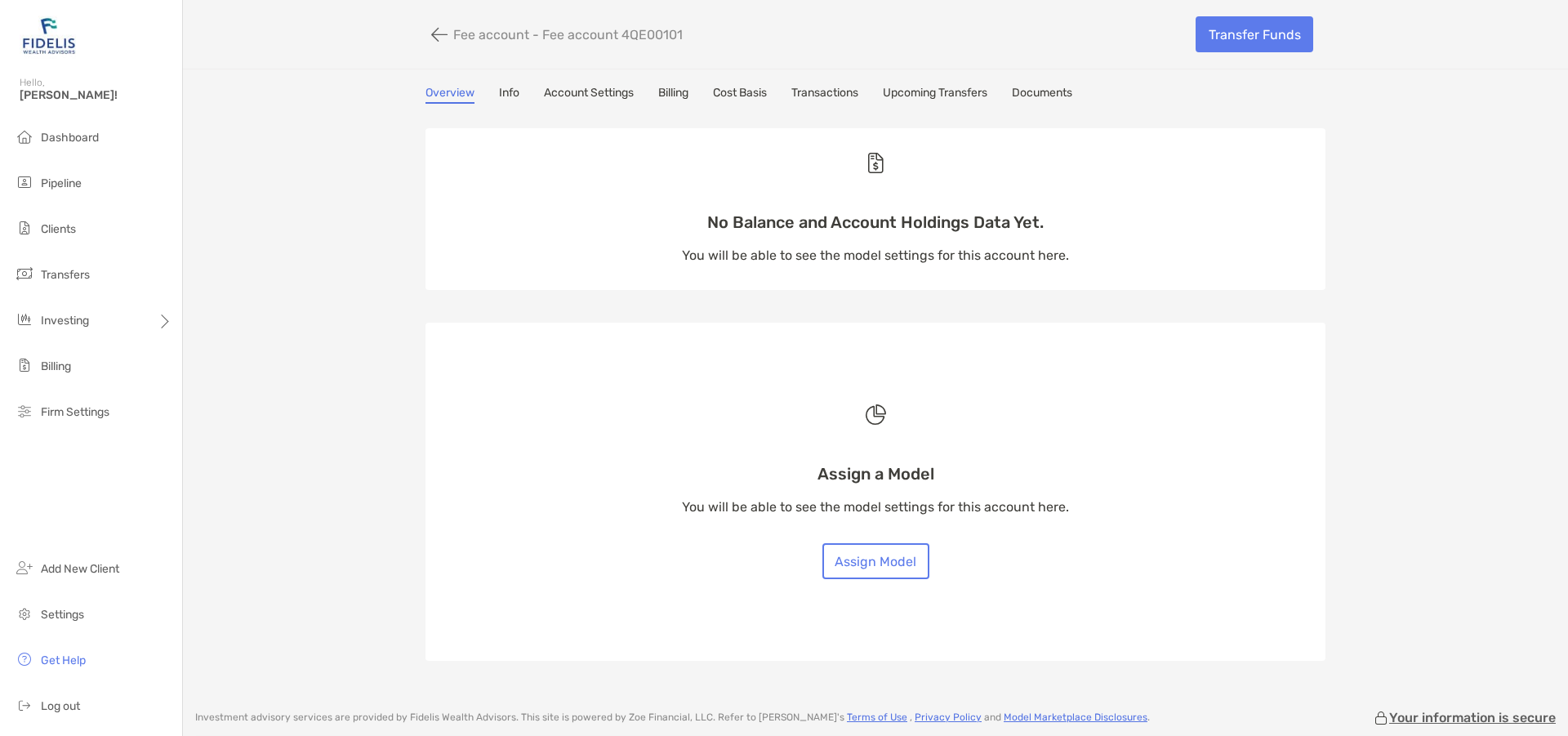
click at [504, 88] on link "Info" at bounding box center [508, 95] width 20 height 18
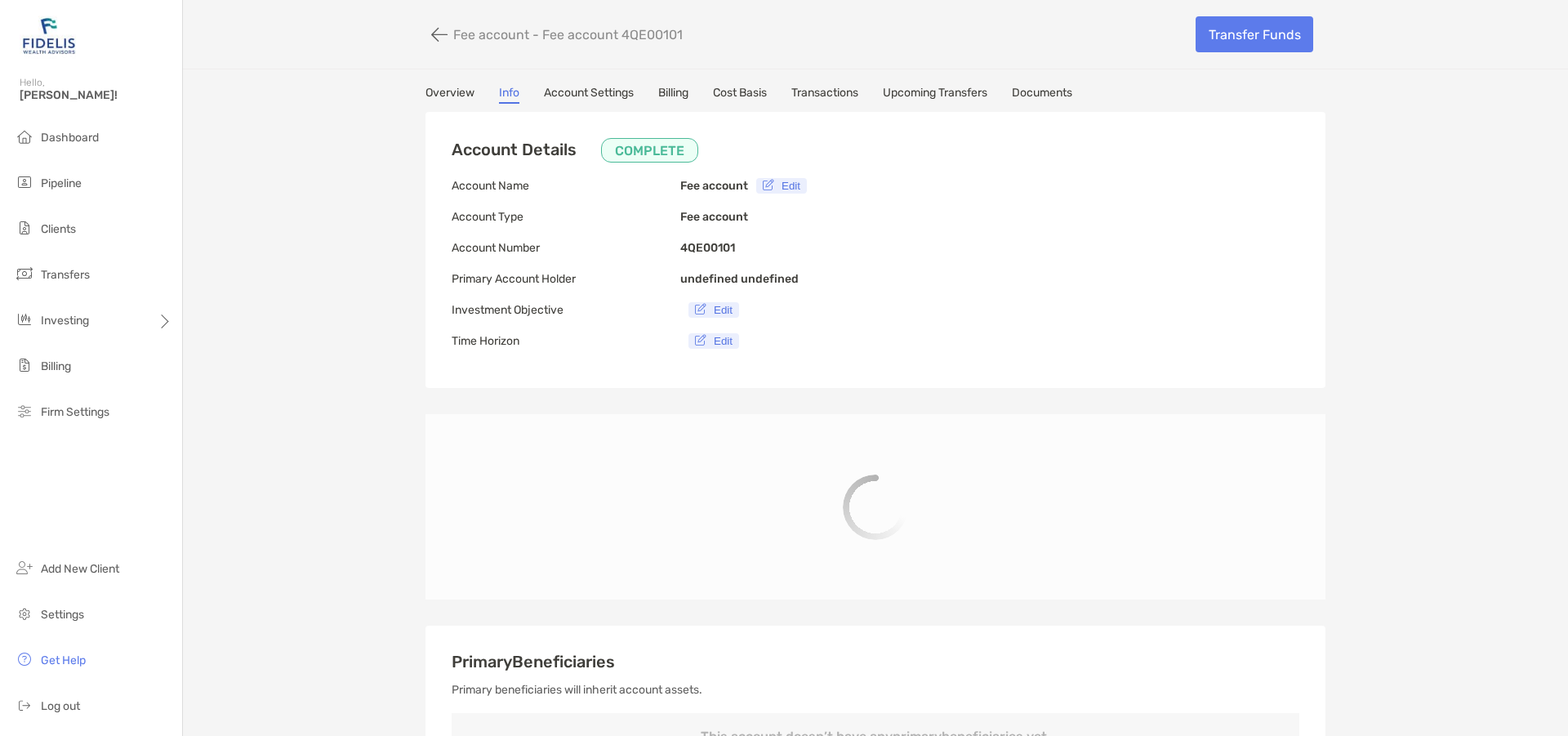
click at [588, 88] on link "Account Settings" at bounding box center [589, 95] width 90 height 18
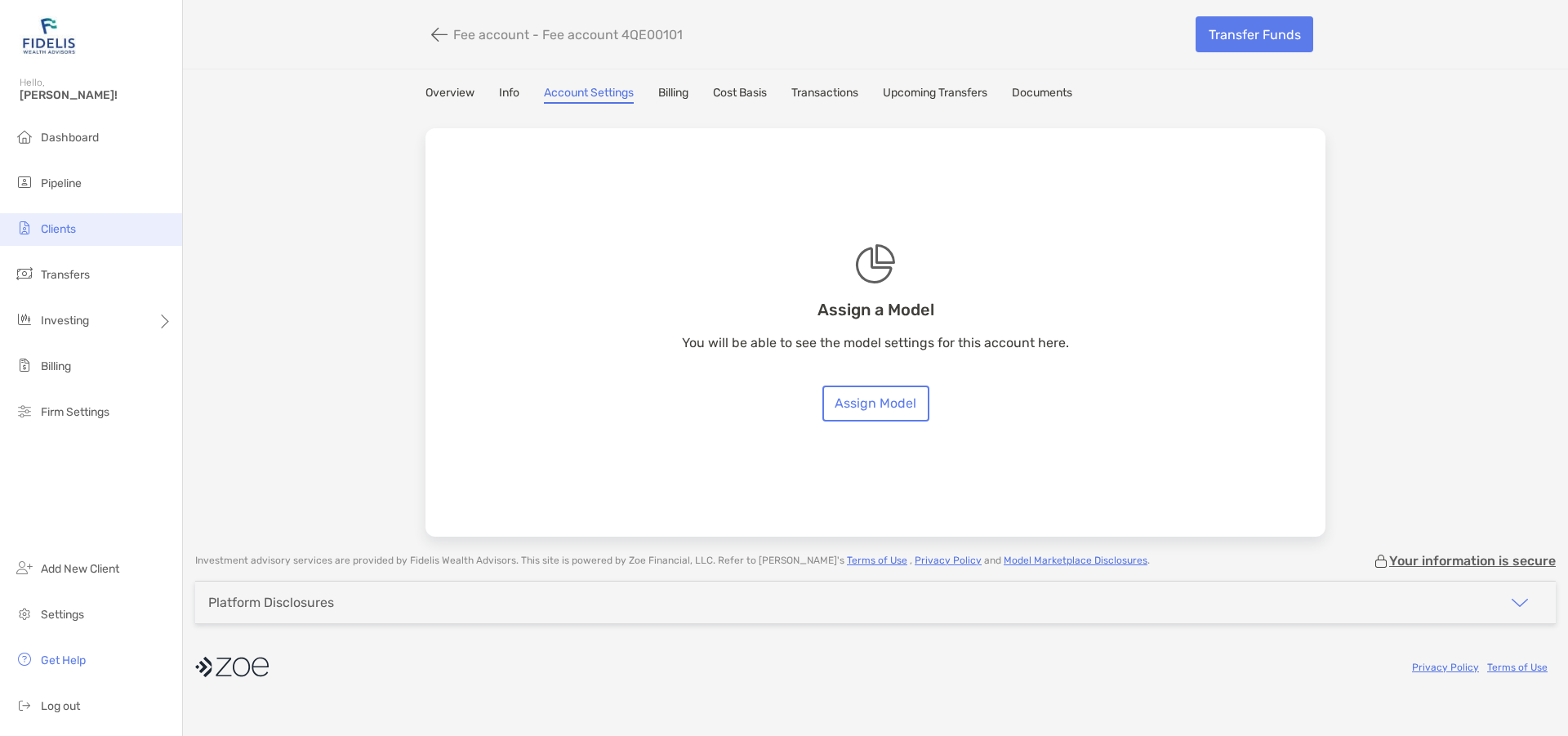
click at [66, 225] on span "Clients" at bounding box center [58, 228] width 35 height 14
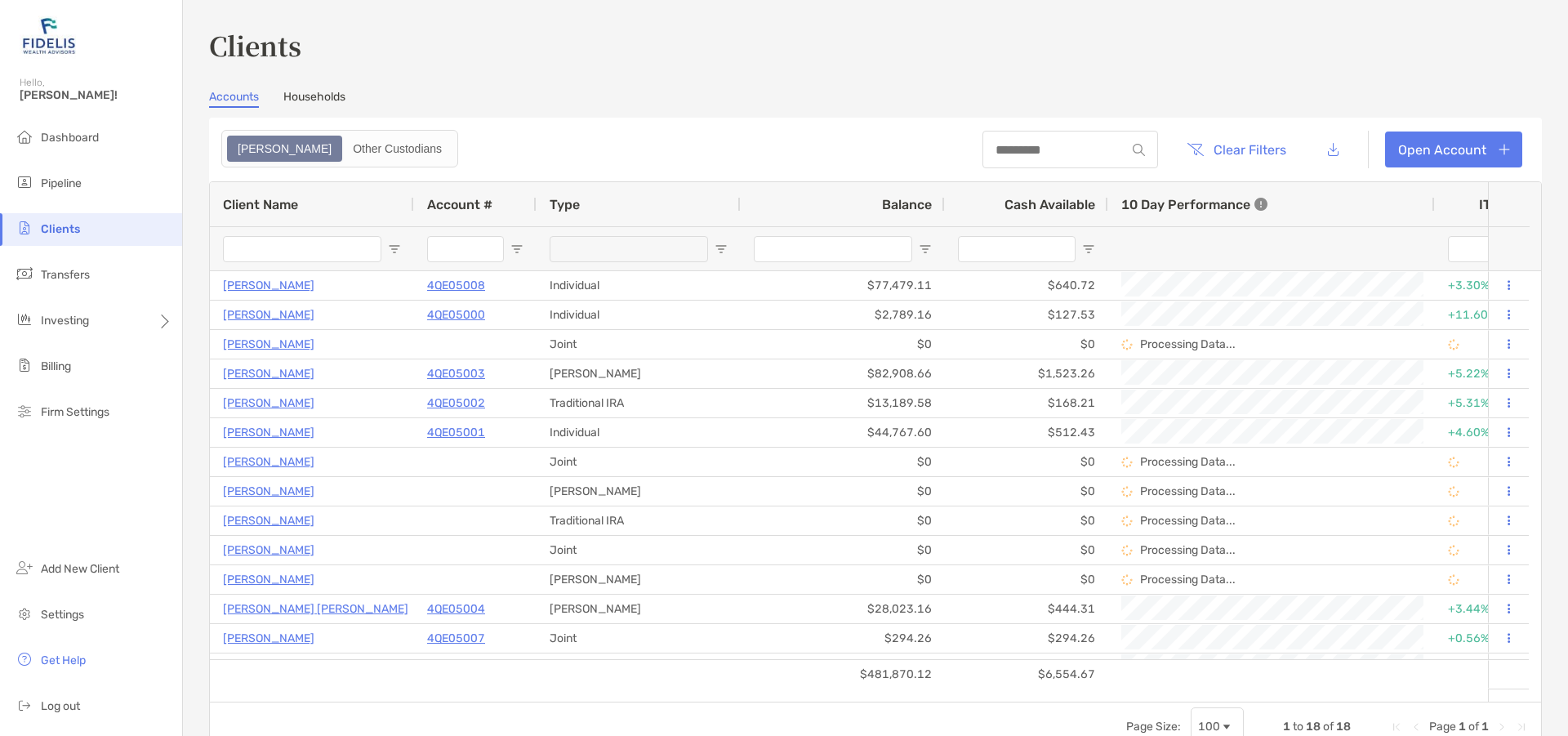
click at [324, 93] on link "Households" at bounding box center [314, 99] width 62 height 18
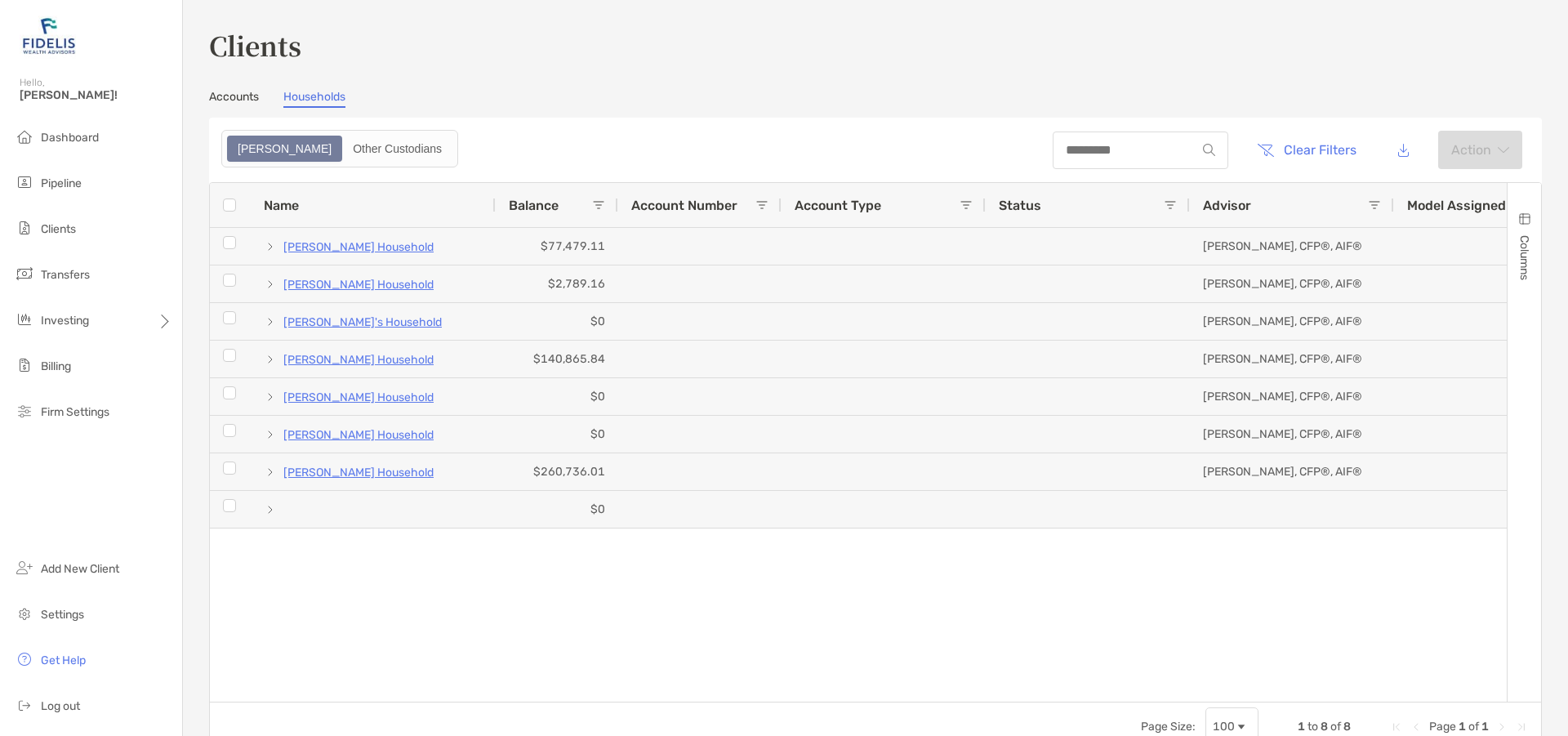
click at [226, 83] on div "Clients Accounts Households Zoe Other Custodians Clear Filters Action 1 to 8 of…" at bounding box center [875, 389] width 1333 height 725
click at [230, 88] on div "Clients Accounts Households Zoe Other Custodians Clear Filters Action 1 to 8 of…" at bounding box center [875, 389] width 1333 height 725
click at [232, 103] on link "Accounts" at bounding box center [233, 99] width 50 height 18
